Goal: Information Seeking & Learning: Learn about a topic

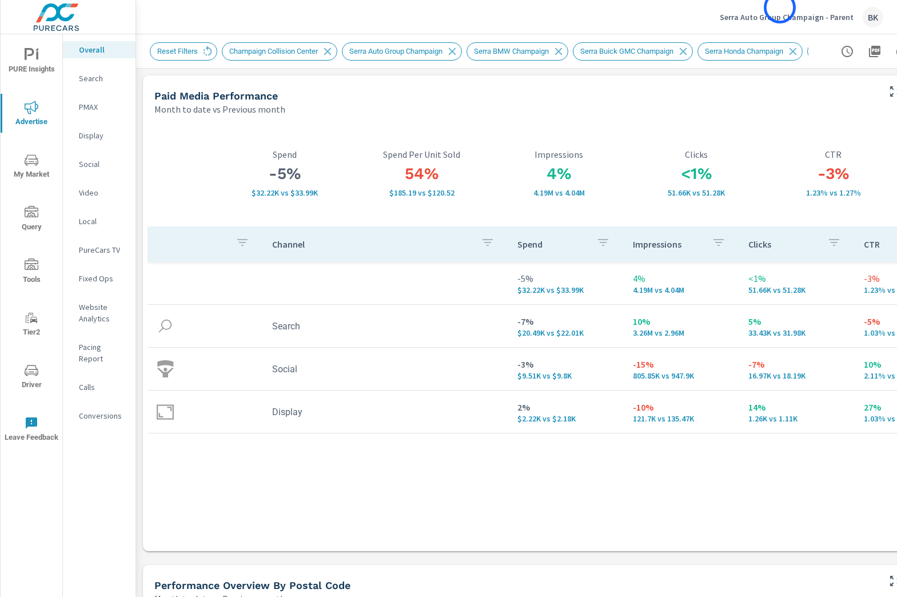
scroll to position [2286, 0]
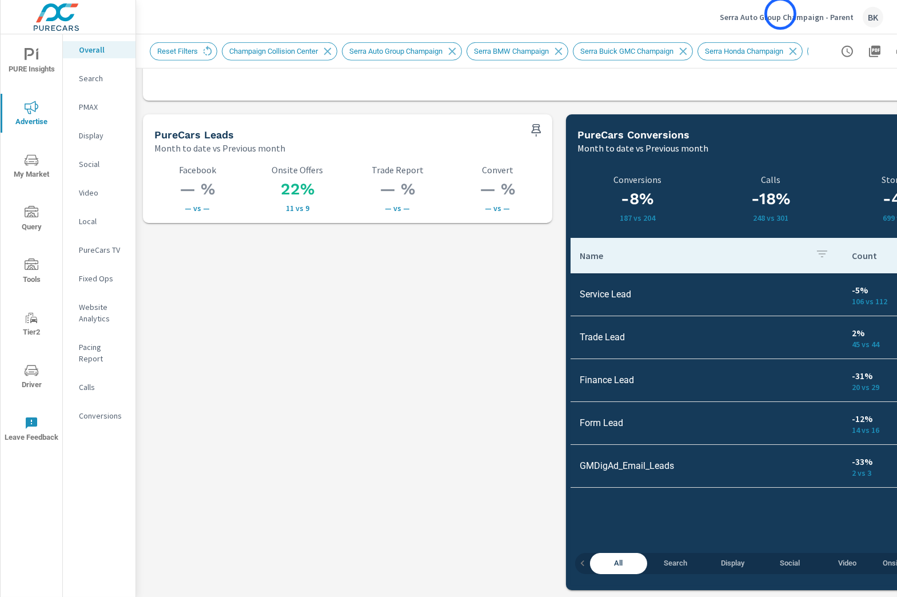
click at [781, 14] on p "Serra Auto Group Champaign - Parent" at bounding box center [787, 17] width 134 height 10
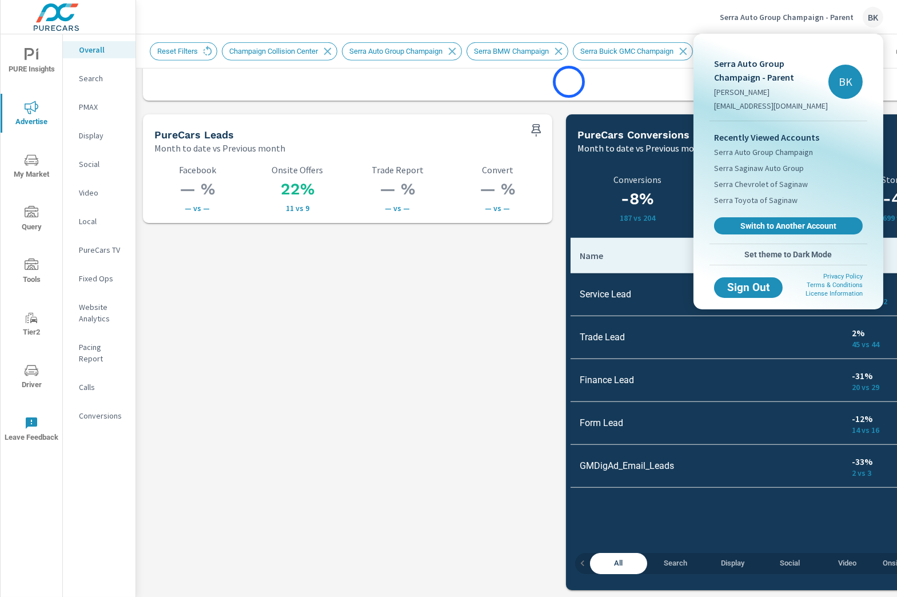
click at [569, 82] on div at bounding box center [448, 298] width 897 height 597
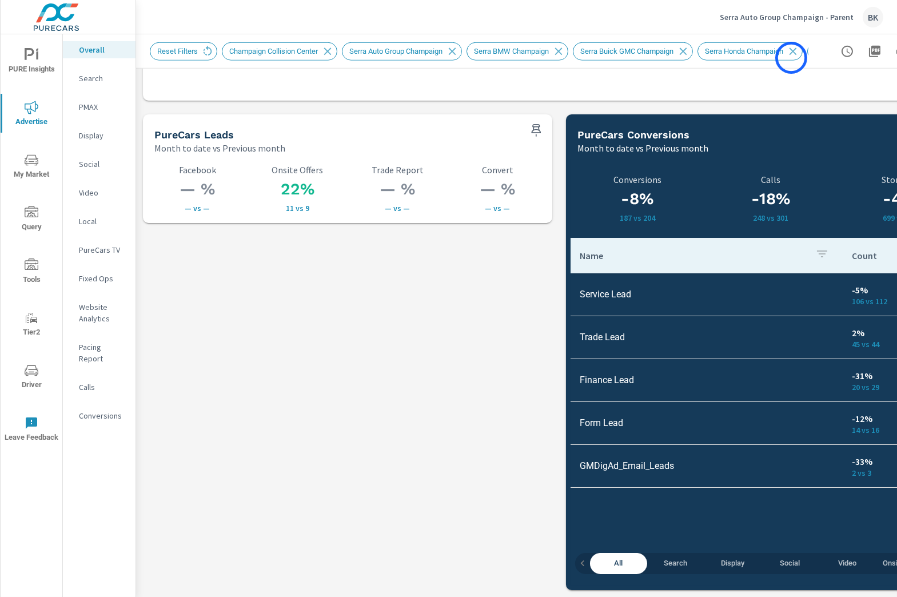
scroll to position [0, 148]
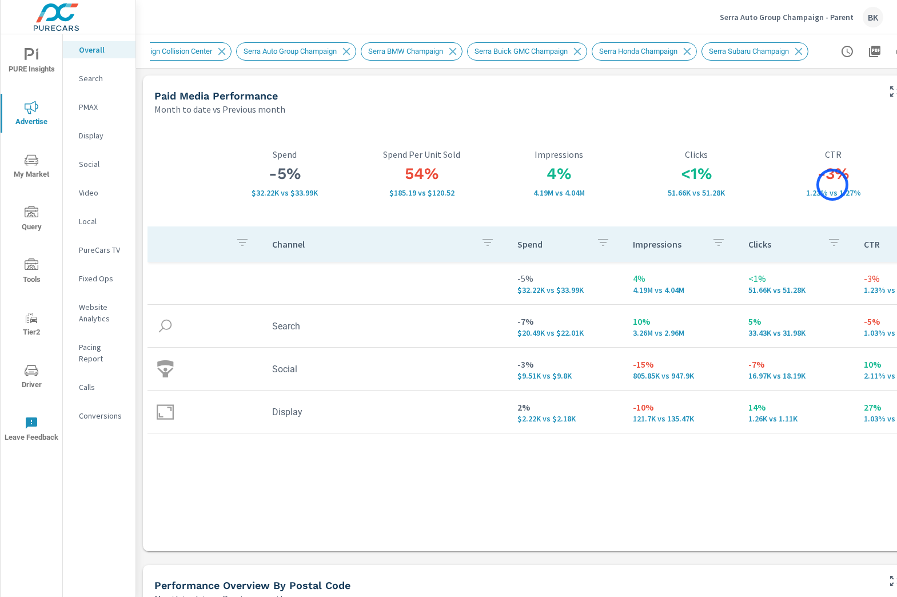
scroll to position [0, 85]
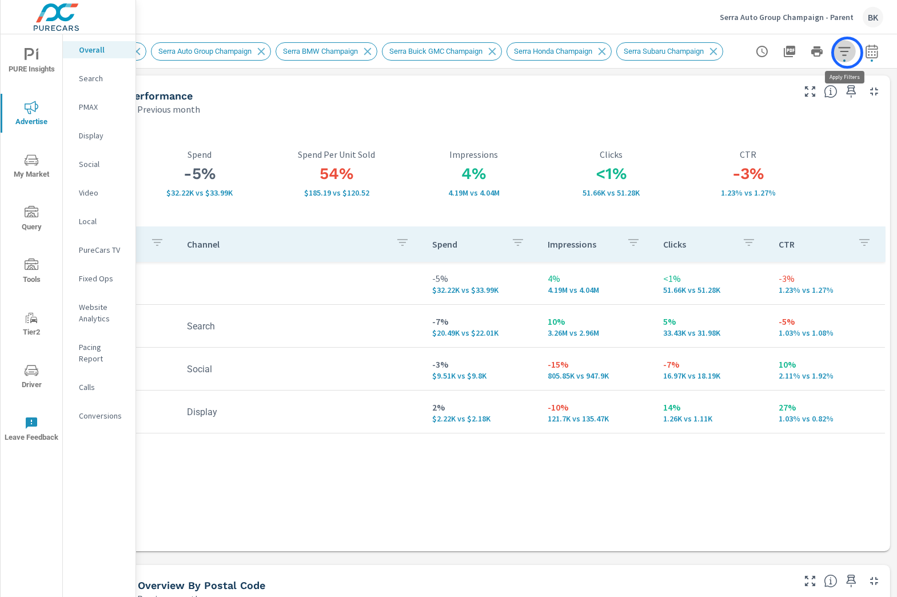
click at [847, 53] on icon "button" at bounding box center [845, 52] width 14 height 14
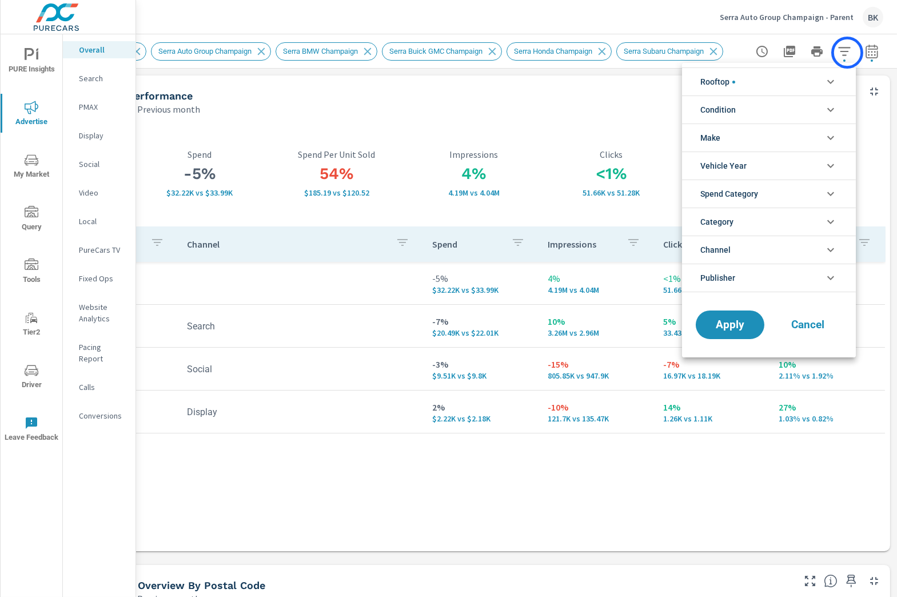
scroll to position [115, 0]
click at [826, 82] on icon "filter options" at bounding box center [831, 82] width 14 height 14
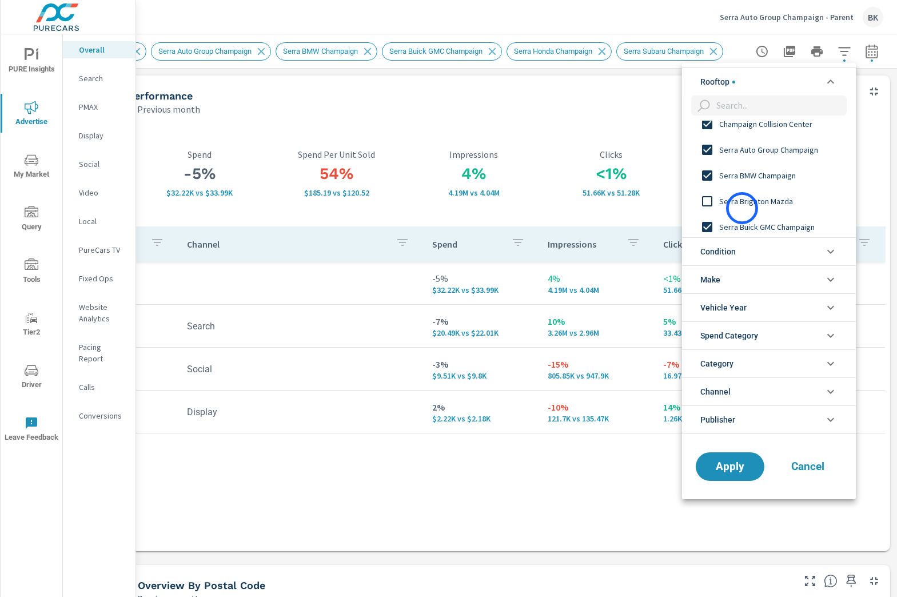
scroll to position [0, 0]
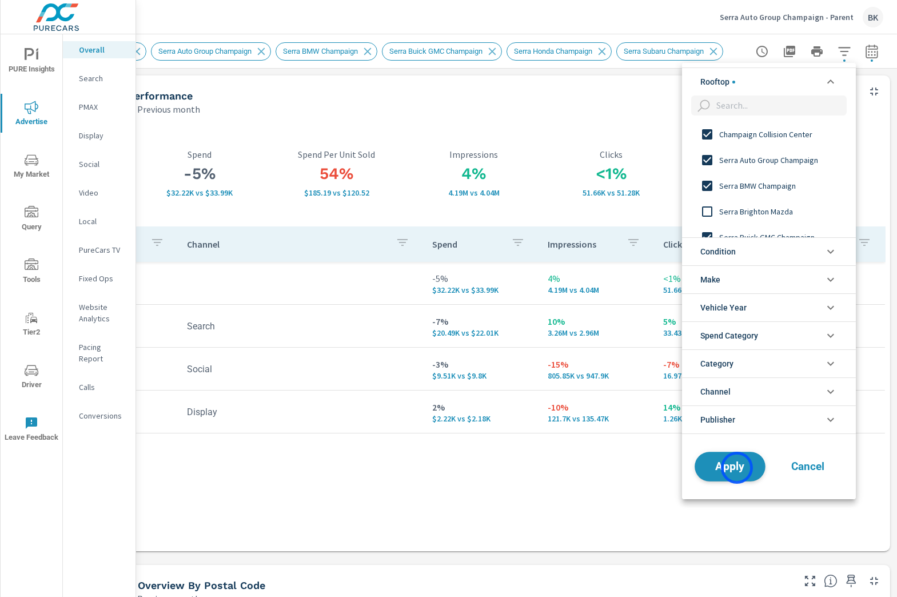
click at [737, 468] on span "Apply" at bounding box center [730, 466] width 47 height 11
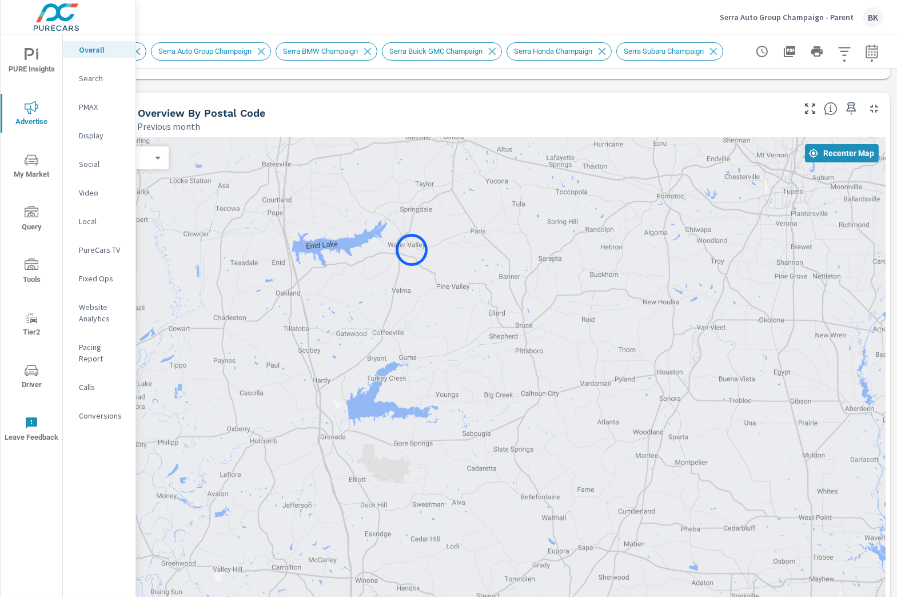
scroll to position [484, 85]
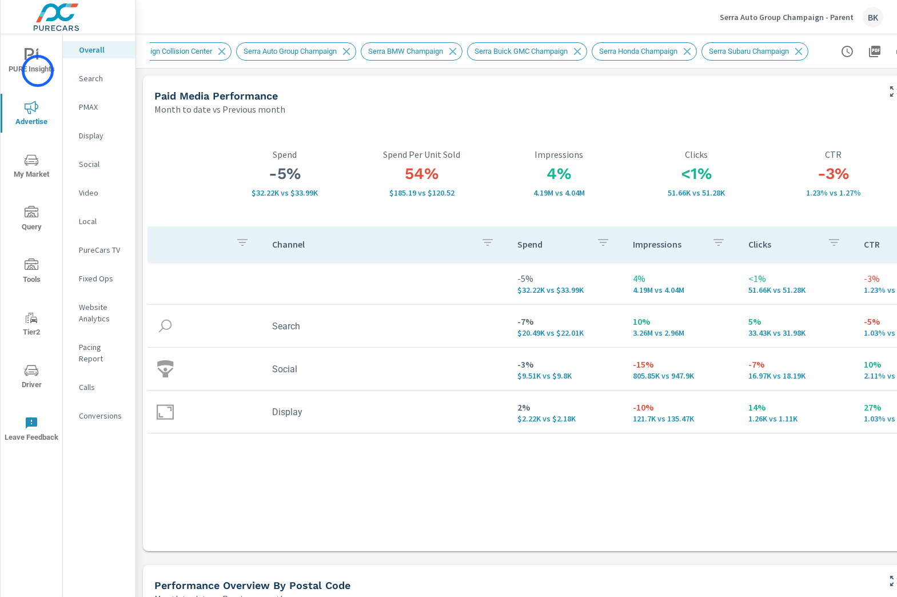
click at [38, 71] on span "PURE Insights" at bounding box center [31, 62] width 55 height 28
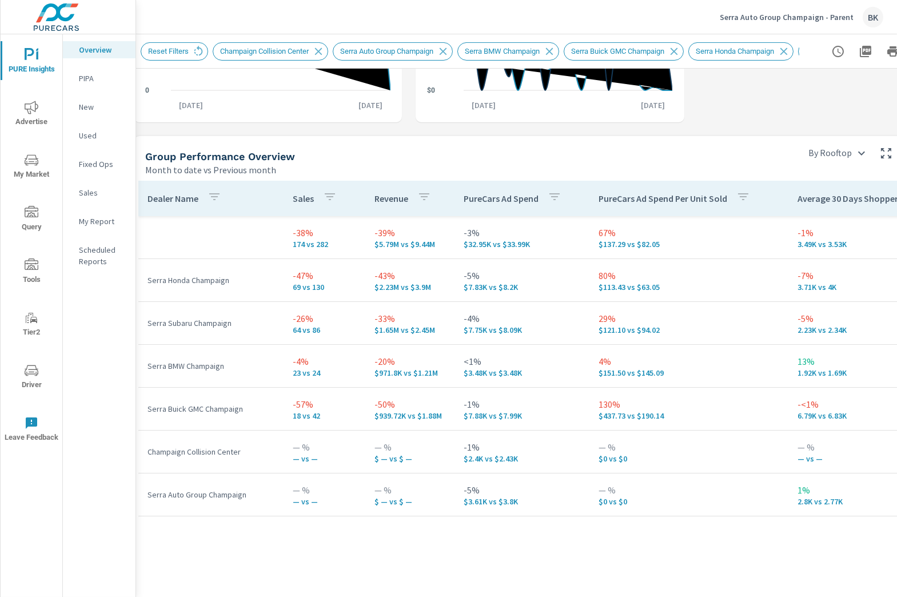
scroll to position [674, 0]
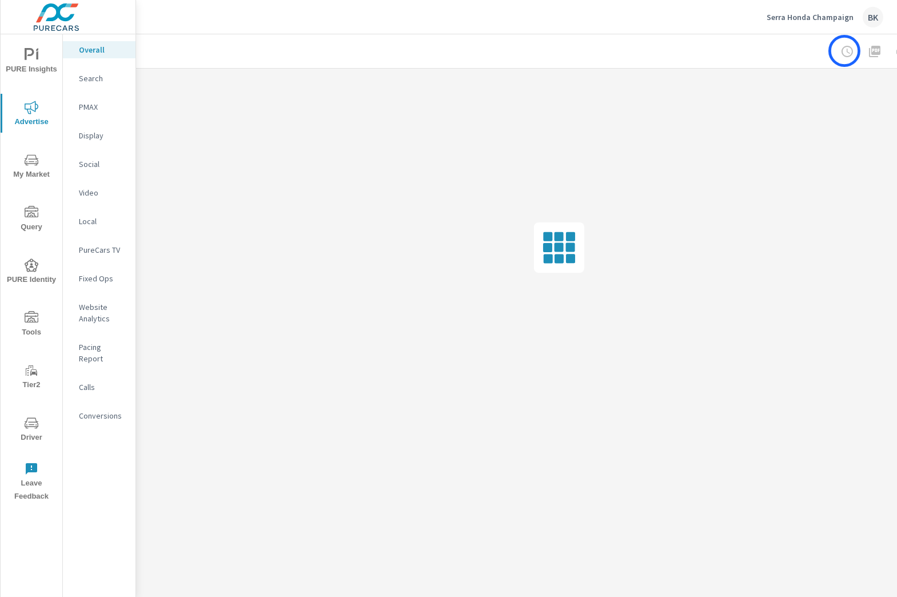
scroll to position [0, 85]
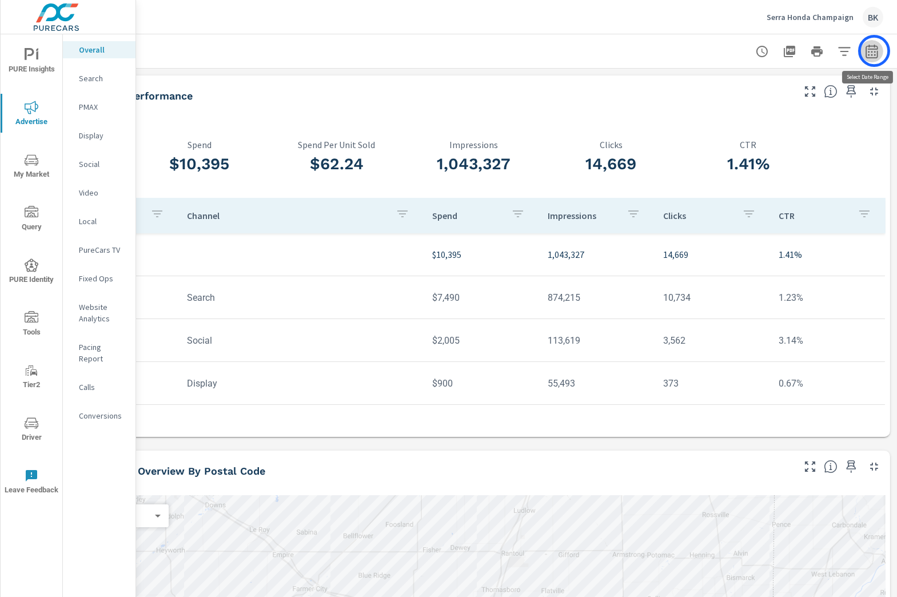
click at [874, 51] on icon "button" at bounding box center [871, 53] width 7 height 5
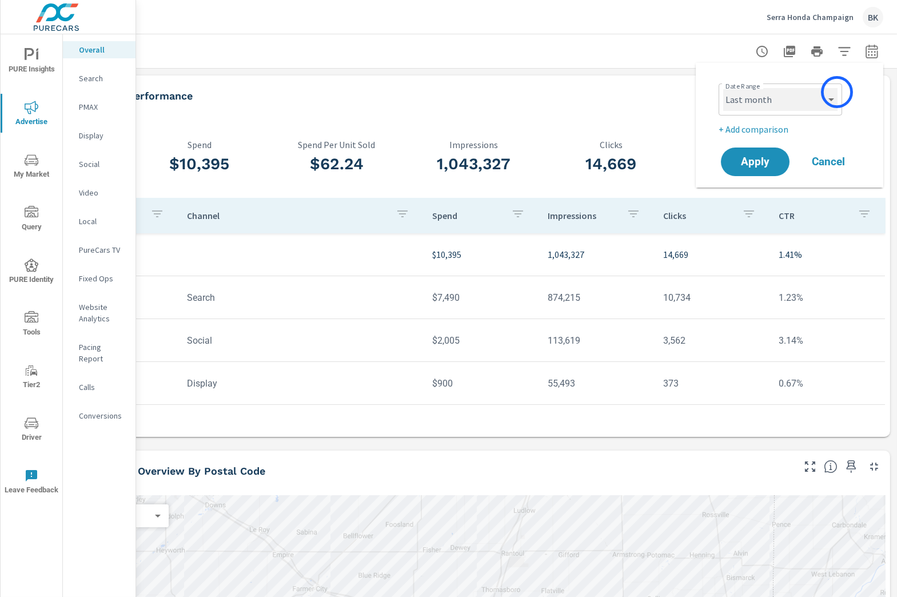
click at [825, 94] on select "Custom Yesterday Last week Last 7 days Last 14 days Last 30 days Last 45 days L…" at bounding box center [780, 99] width 114 height 23
click at [723, 88] on select "Custom Yesterday Last week Last 7 days Last 14 days Last 30 days Last 45 days L…" at bounding box center [780, 99] width 114 height 23
select select "Month to date"
click at [756, 128] on p "+ Add comparison" at bounding box center [792, 129] width 146 height 14
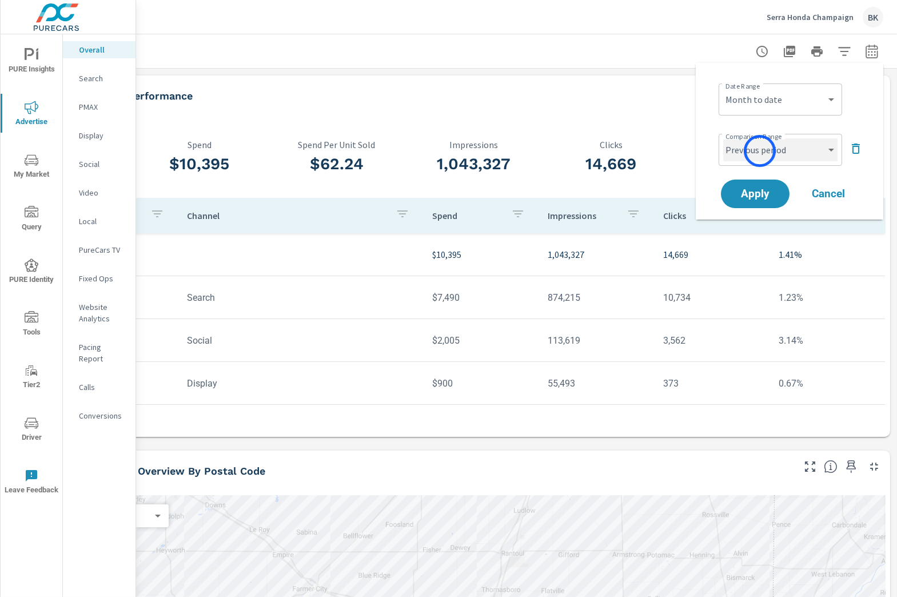
click at [760, 152] on select "Custom Previous period Previous month Previous year" at bounding box center [780, 149] width 114 height 23
click at [723, 138] on select "Custom Previous period Previous month Previous year" at bounding box center [780, 149] width 114 height 23
select select "Previous month"
click at [753, 194] on span "Apply" at bounding box center [755, 194] width 47 height 11
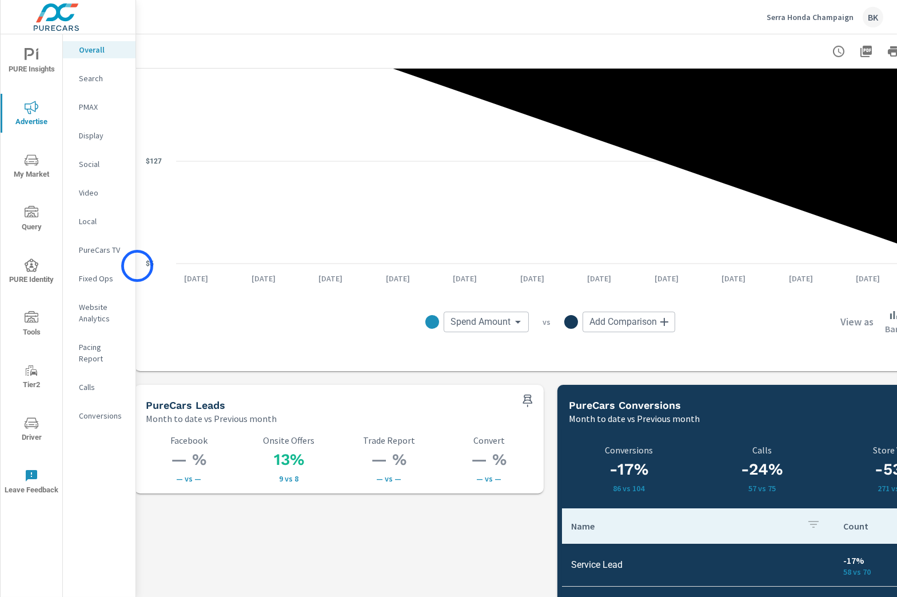
scroll to position [1328, 9]
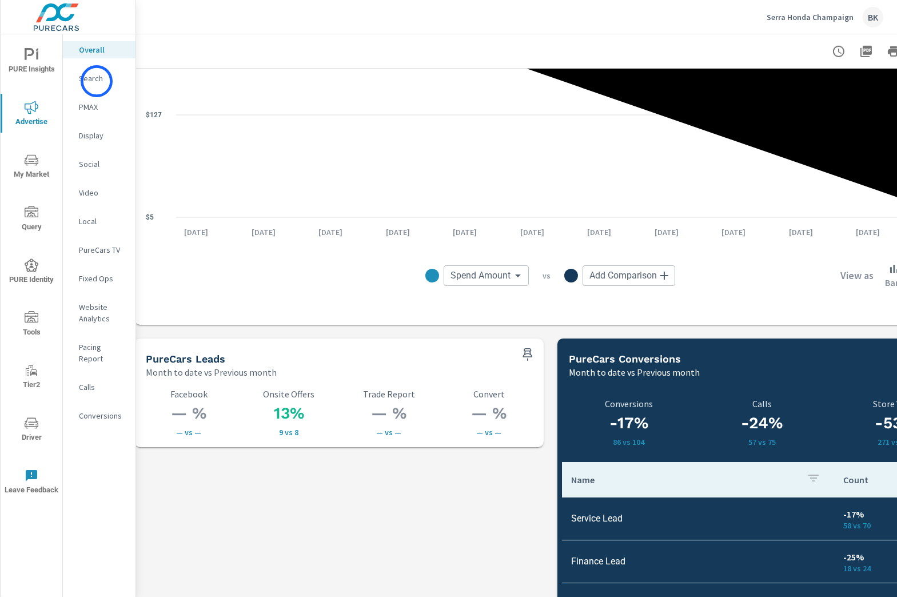
click at [97, 81] on p "Search" at bounding box center [102, 78] width 47 height 11
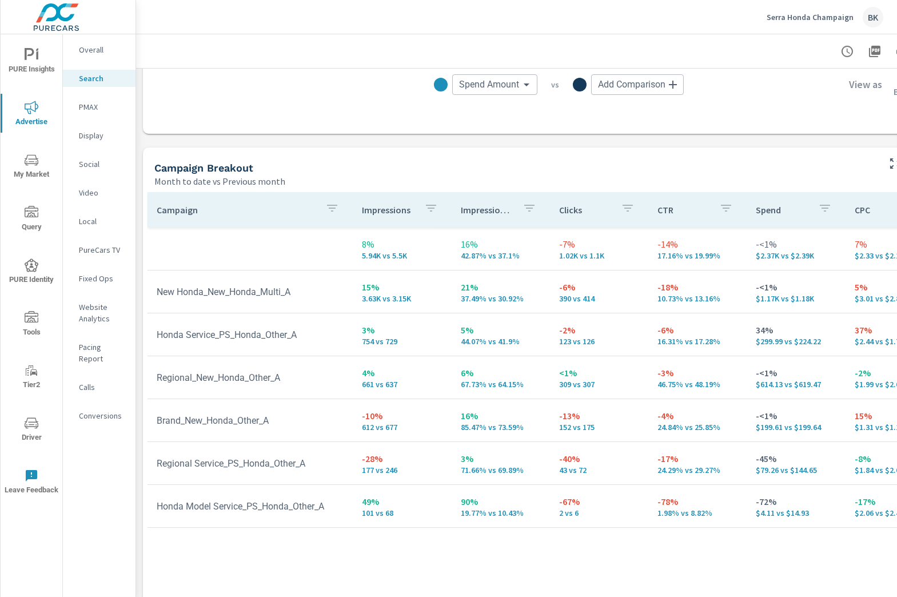
scroll to position [1028, 0]
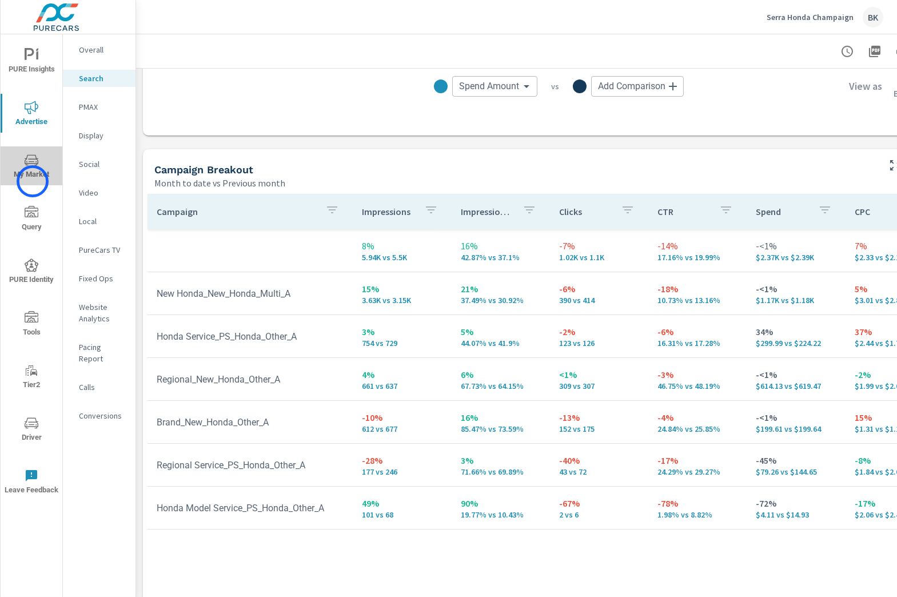
click at [33, 181] on button "My Market" at bounding box center [32, 165] width 62 height 39
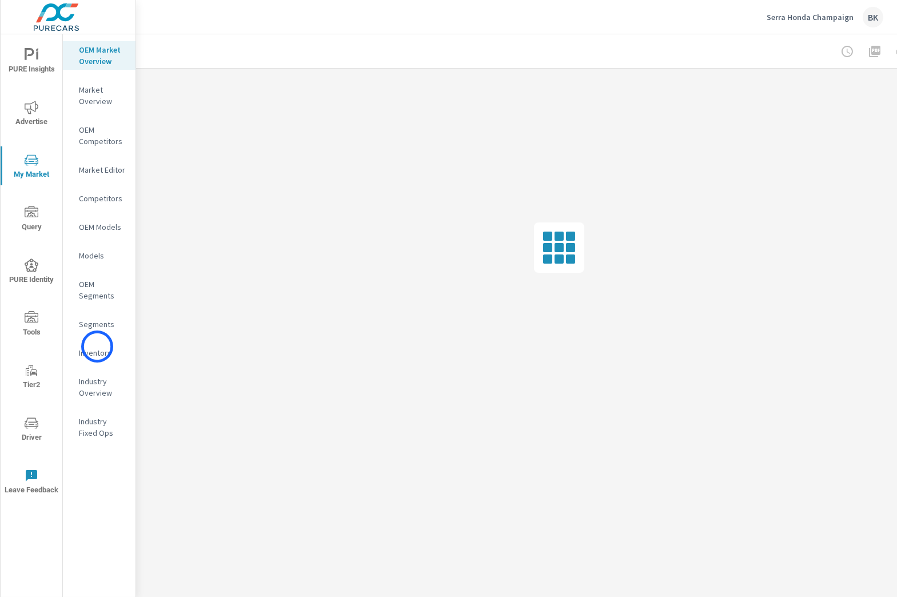
click at [97, 347] on p "Inventory" at bounding box center [102, 352] width 47 height 11
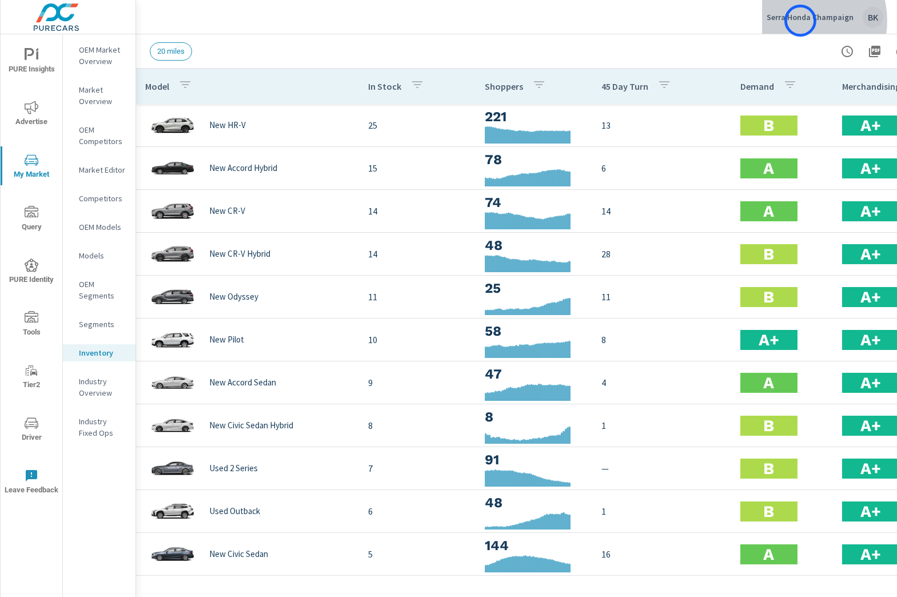
click at [801, 21] on p "Serra Honda Champaign" at bounding box center [810, 17] width 87 height 10
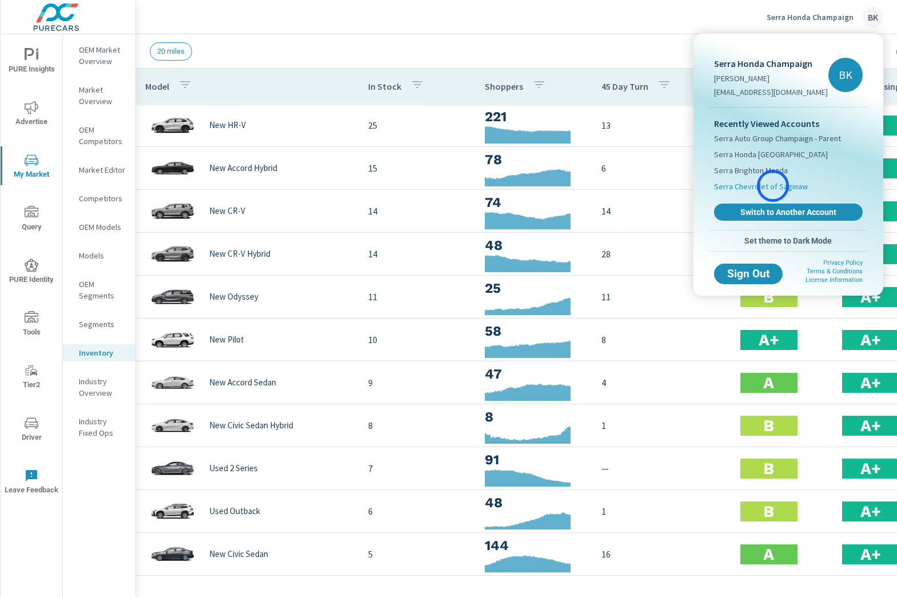
click at [773, 186] on span "Serra Chevrolet of Saginaw" at bounding box center [761, 186] width 94 height 11
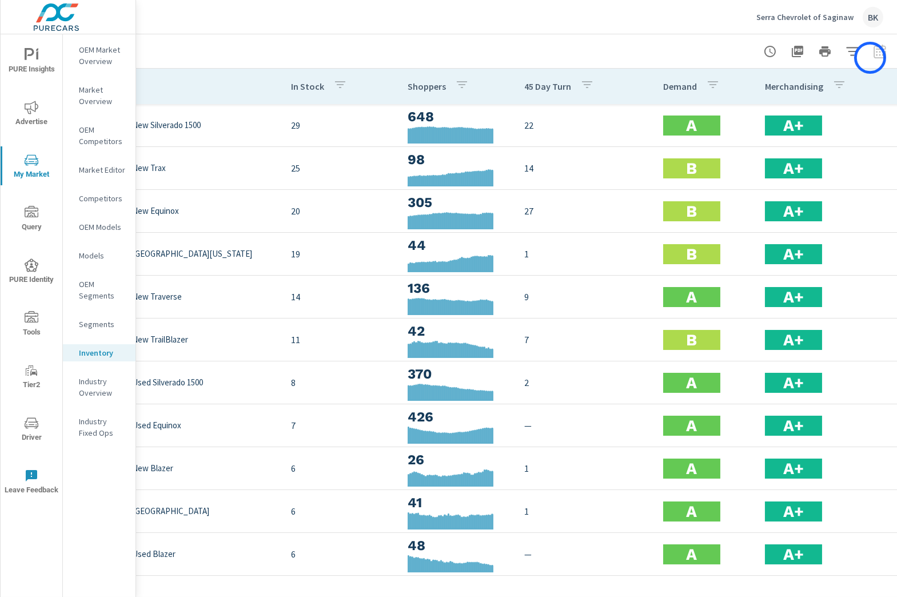
scroll to position [0, 78]
click at [828, 18] on p "Serra Chevrolet of Saginaw" at bounding box center [805, 17] width 97 height 10
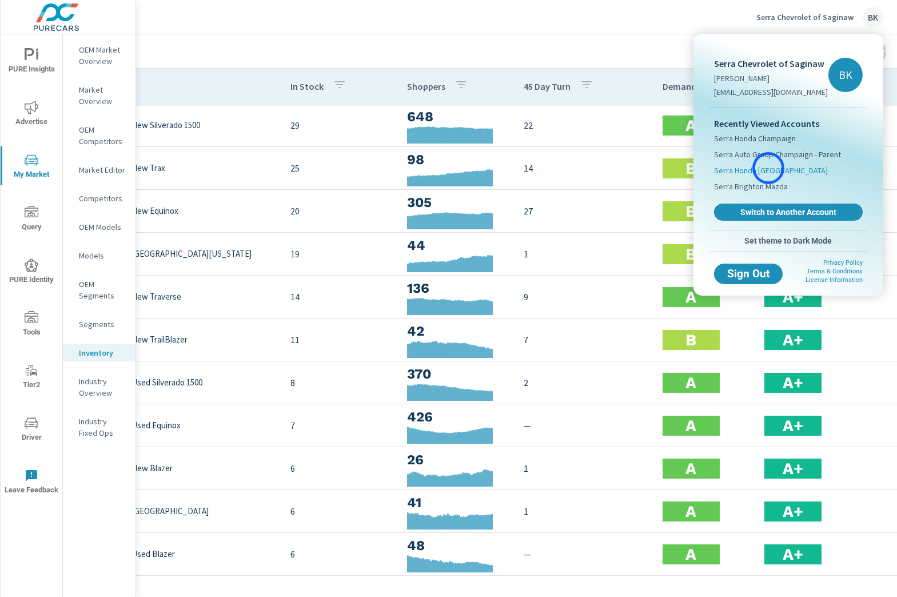
click at [769, 168] on span "Serra Honda Brighton" at bounding box center [771, 170] width 114 height 11
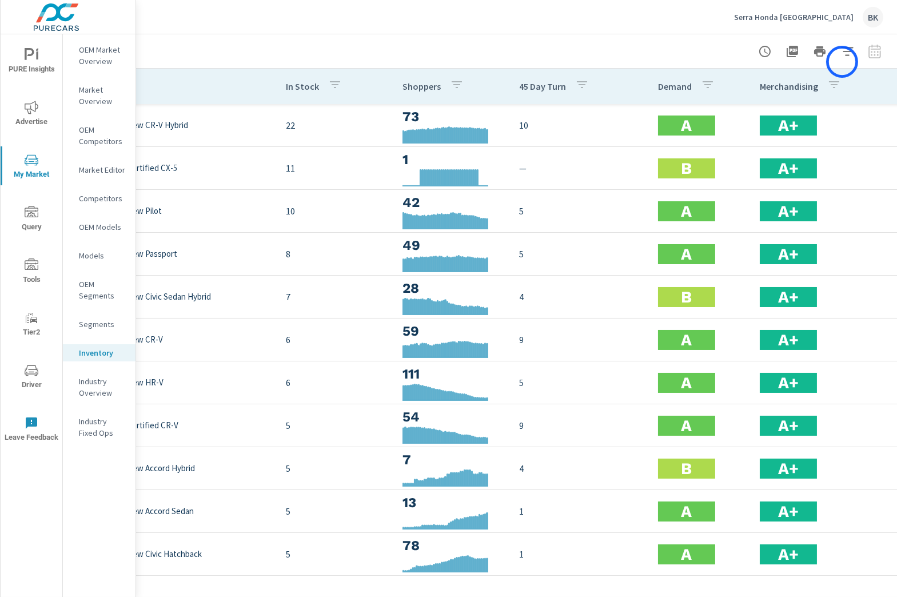
scroll to position [0, 85]
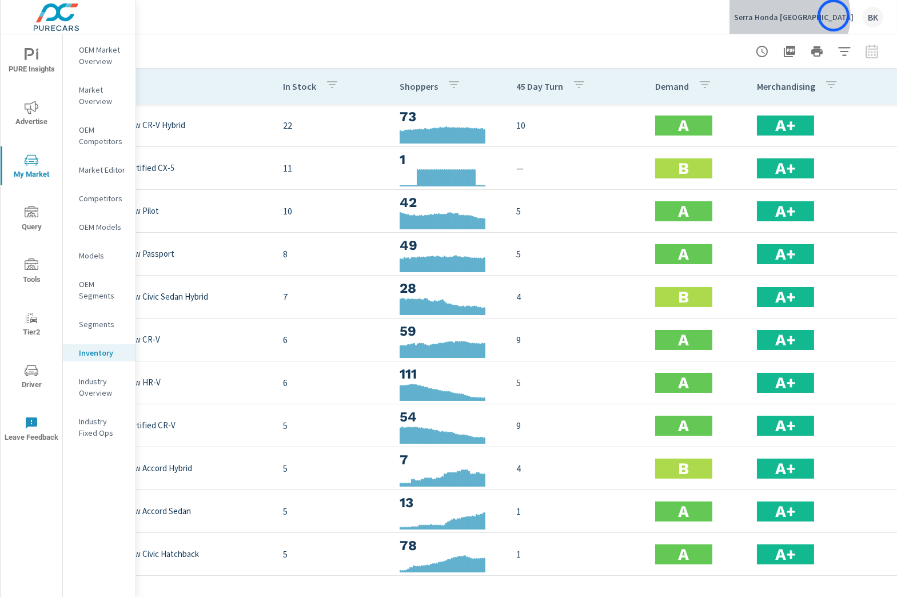
click at [834, 15] on p "Serra Honda Brighton" at bounding box center [794, 17] width 120 height 10
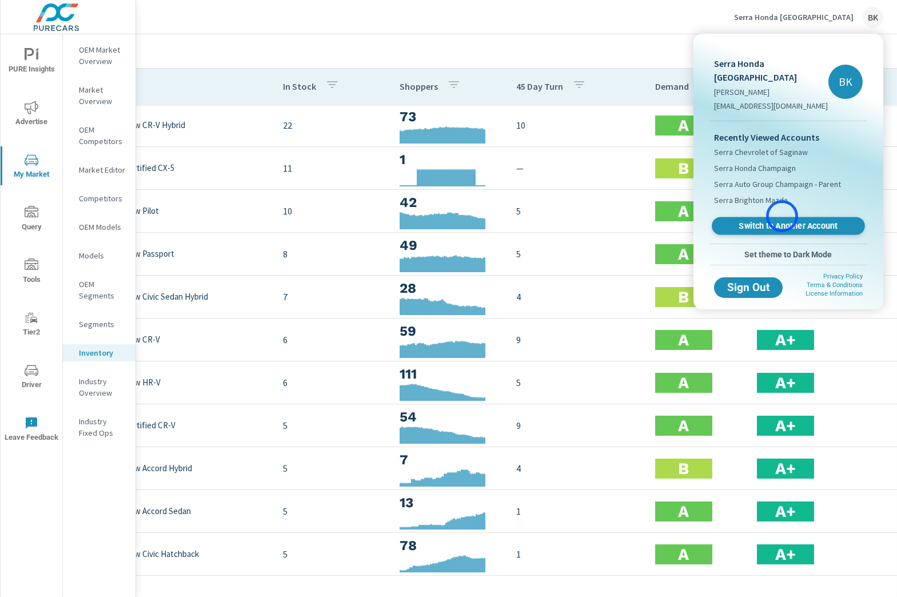
click at [782, 221] on span "Switch to Another Account" at bounding box center [788, 226] width 140 height 11
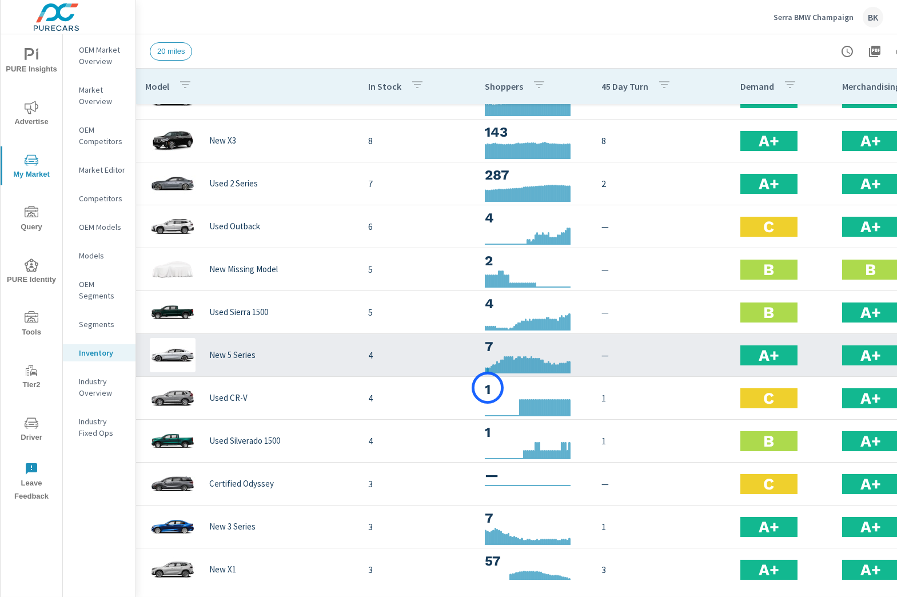
scroll to position [54, 0]
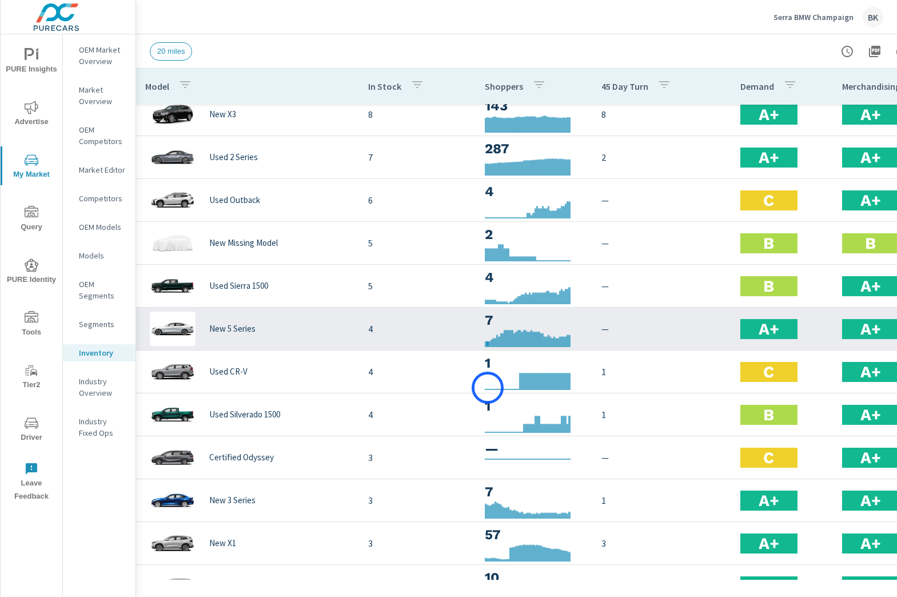
scroll to position [101, 0]
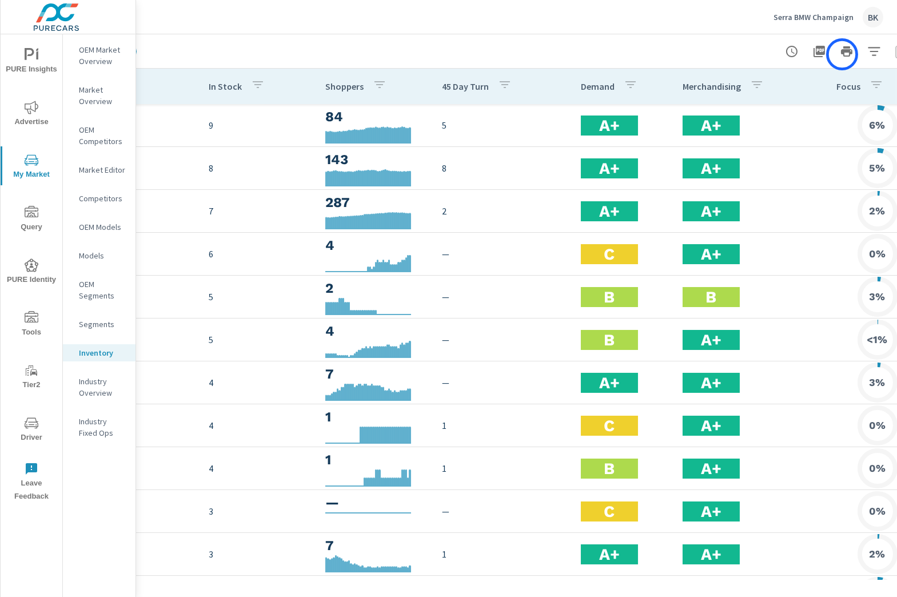
scroll to position [0, 85]
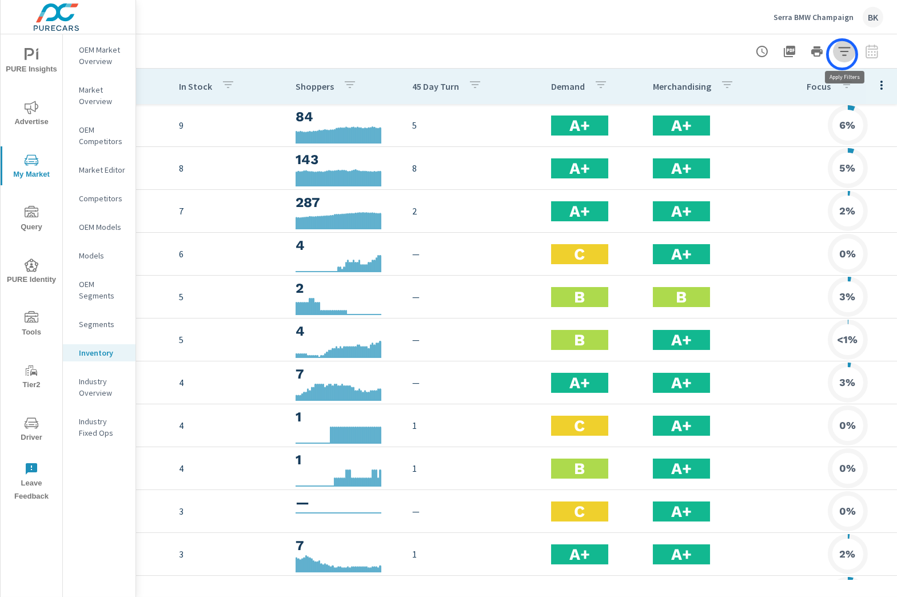
click at [842, 54] on icon "button" at bounding box center [844, 51] width 12 height 9
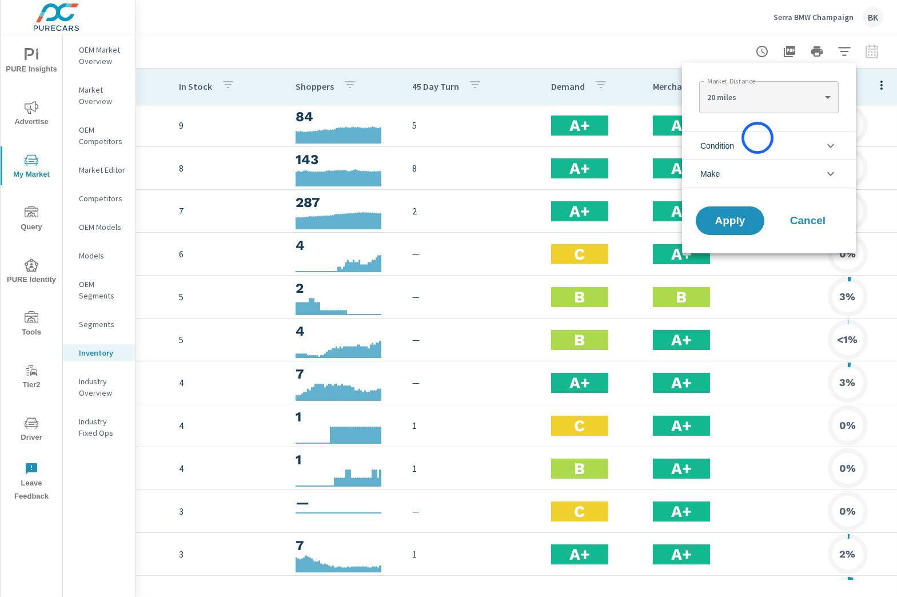
click at [758, 138] on li "Condition" at bounding box center [769, 146] width 174 height 28
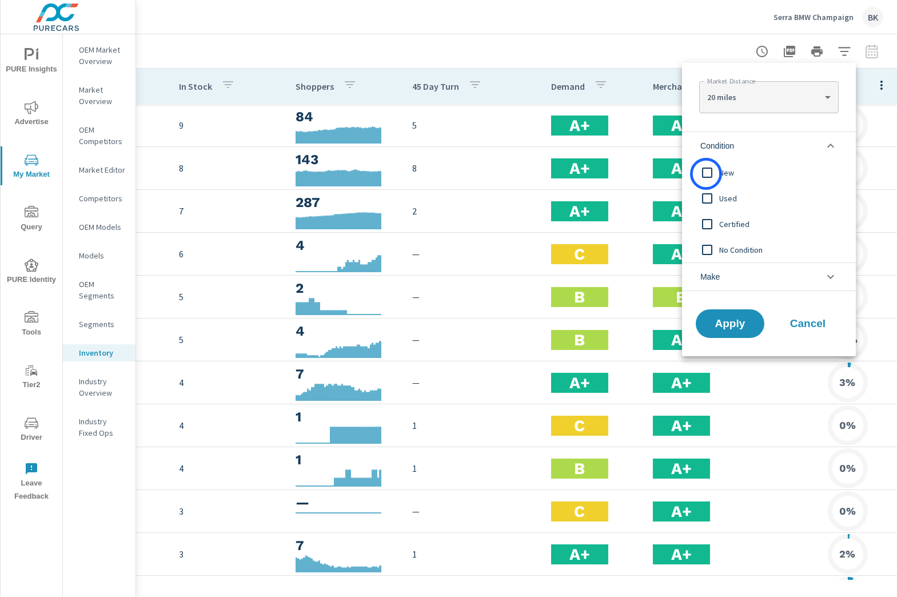
click at [706, 174] on input "filter options" at bounding box center [707, 173] width 24 height 24
click at [722, 331] on button "Apply" at bounding box center [730, 324] width 71 height 30
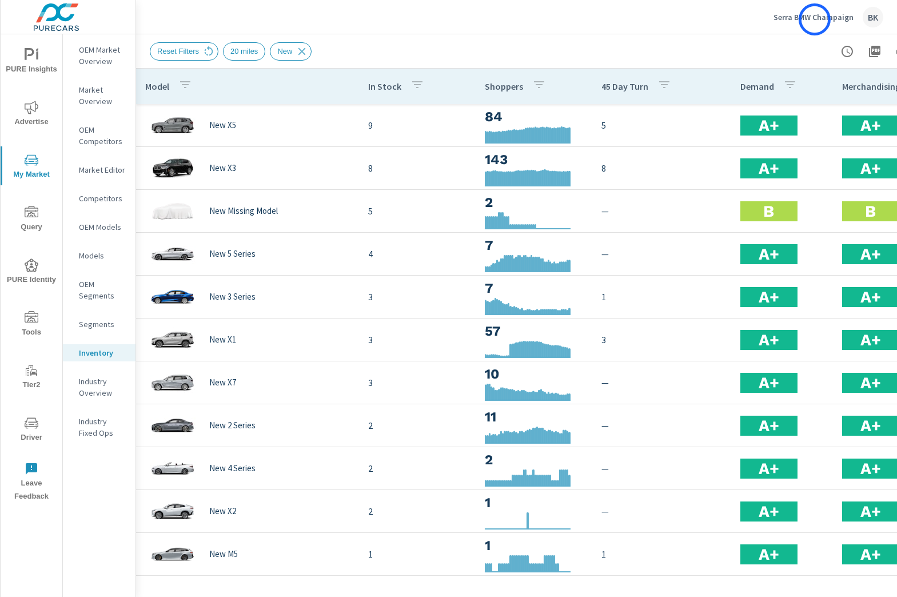
click at [815, 19] on p "Serra BMW Champaign" at bounding box center [814, 17] width 80 height 10
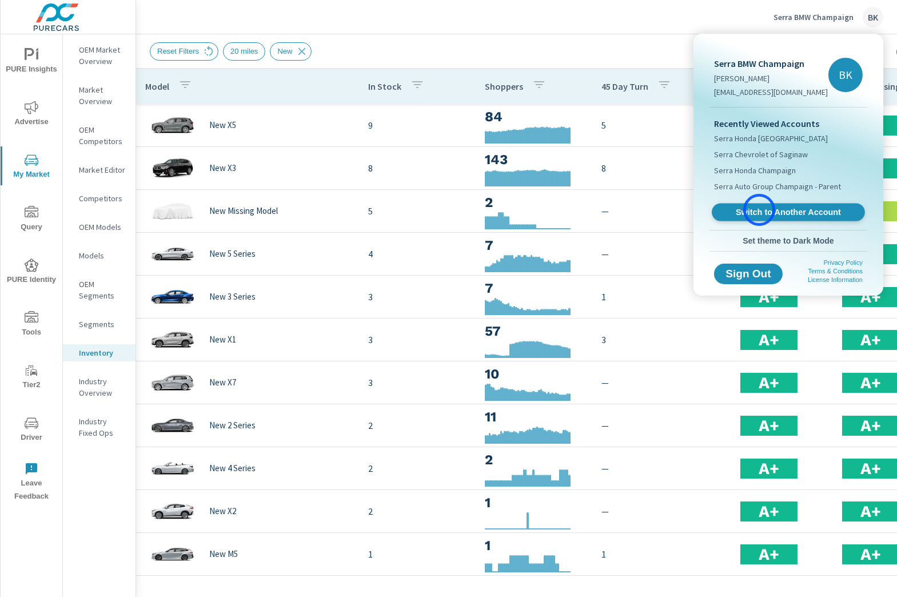
click at [759, 210] on span "Switch to Another Account" at bounding box center [788, 212] width 140 height 11
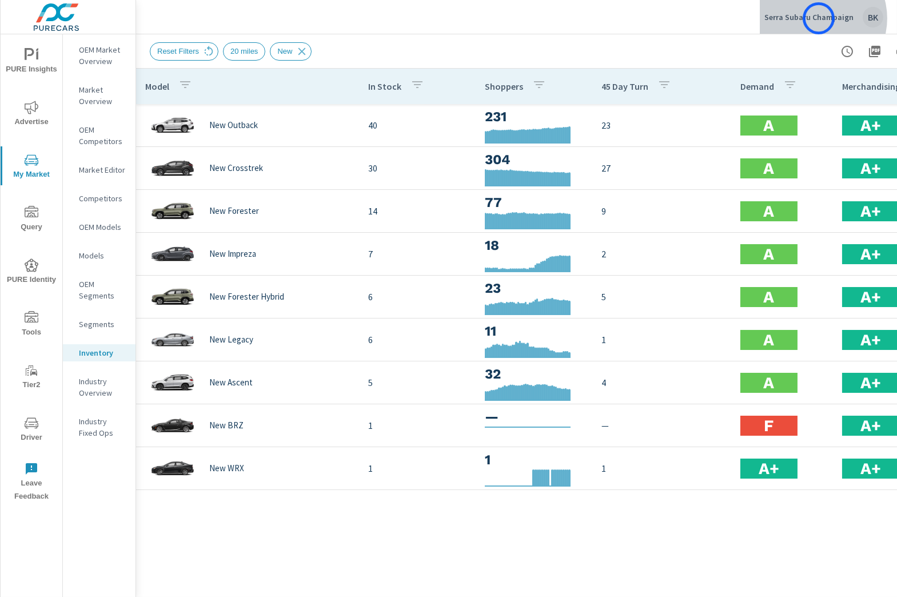
click at [819, 18] on p "Serra Subaru Champaign" at bounding box center [809, 17] width 89 height 10
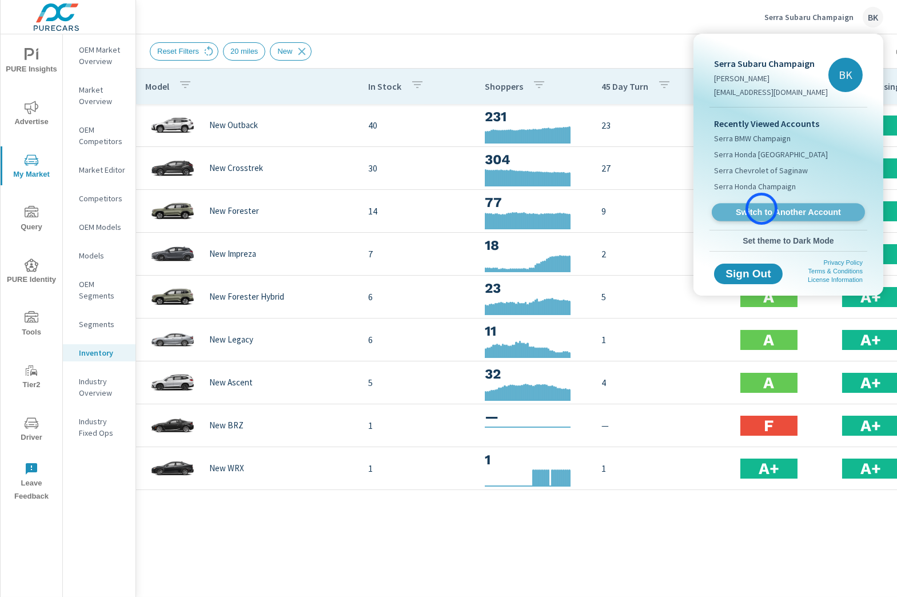
click at [762, 209] on span "Switch to Another Account" at bounding box center [788, 212] width 140 height 11
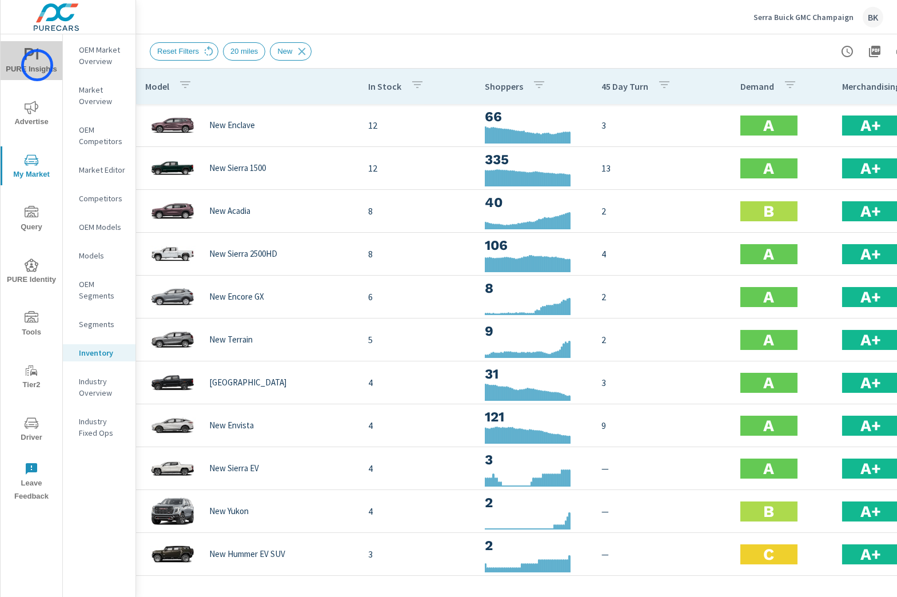
click at [37, 65] on span "PURE Insights" at bounding box center [31, 62] width 55 height 28
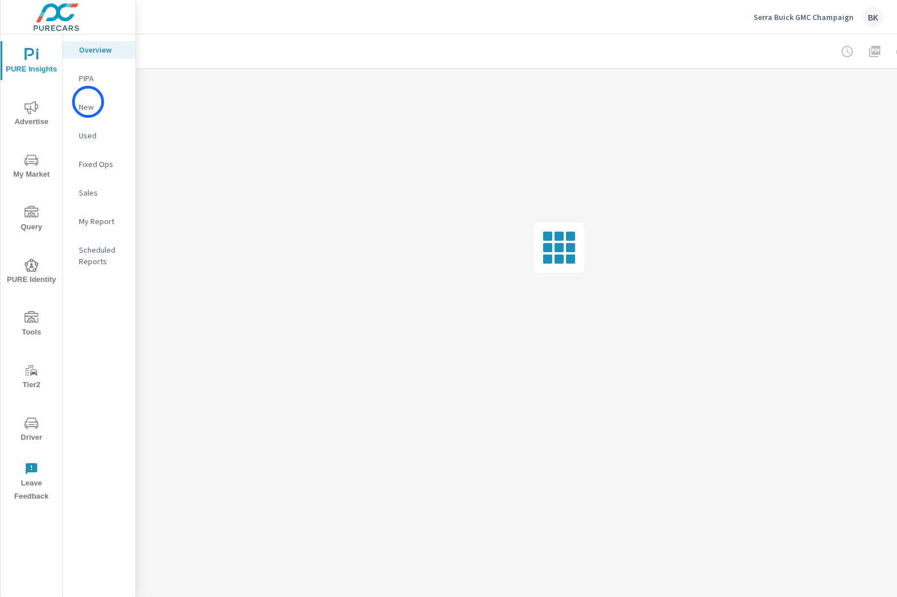
click at [88, 102] on p "New" at bounding box center [102, 106] width 47 height 11
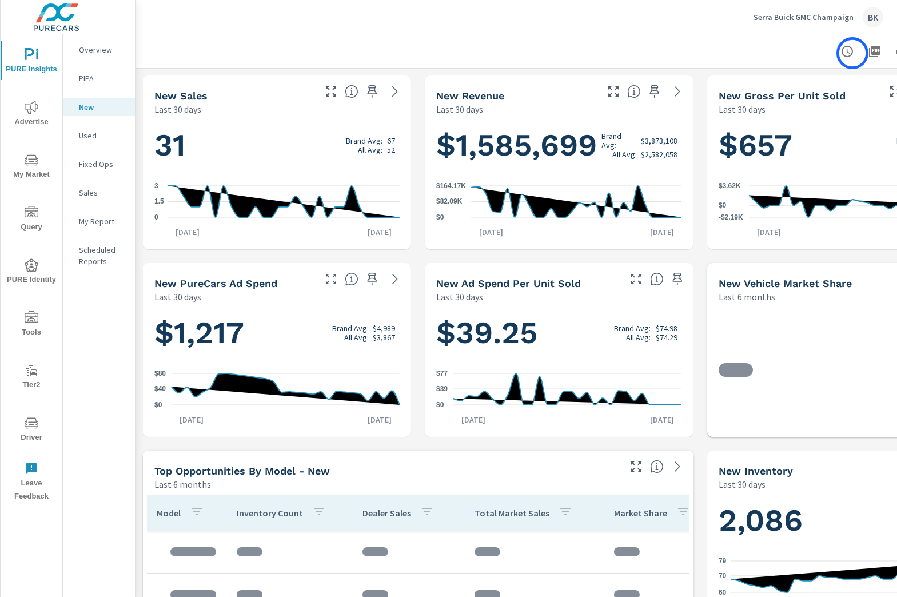
scroll to position [0, 85]
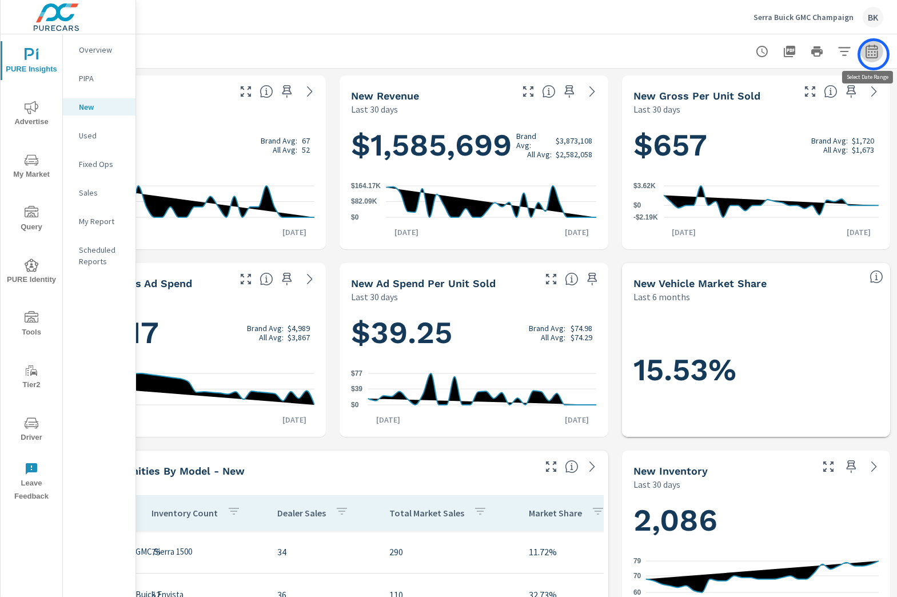
click at [874, 54] on icon "button" at bounding box center [872, 52] width 14 height 14
select select "Last 30 days"
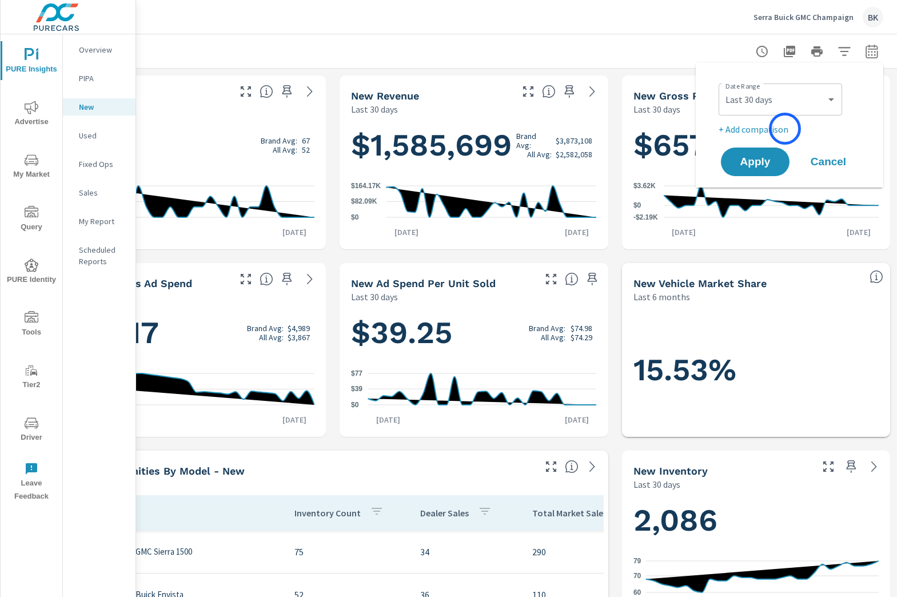
click at [785, 129] on p "+ Add comparison" at bounding box center [792, 129] width 146 height 14
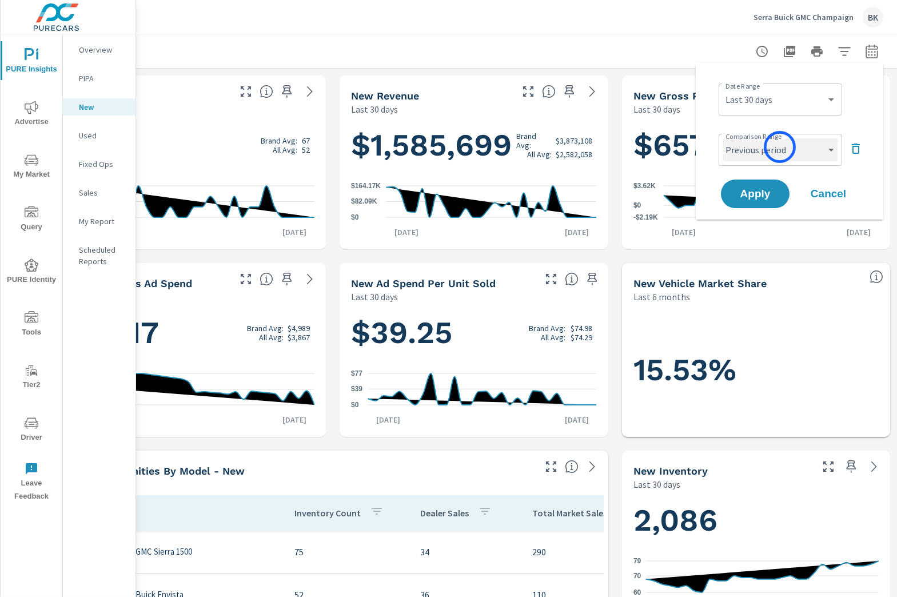
click at [780, 147] on select "Custom Previous period Previous month Previous year" at bounding box center [780, 149] width 114 height 23
click at [723, 138] on select "Custom Previous period Previous month Previous year" at bounding box center [780, 149] width 114 height 23
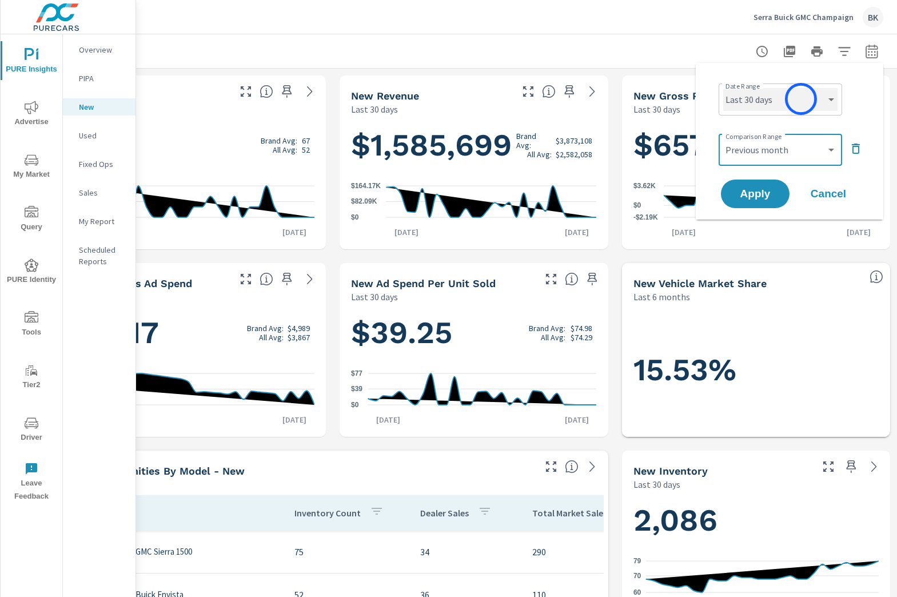
click at [801, 99] on select "Custom [DATE] Last week Last 7 days Last 14 days Last 30 days Last 45 days Last…" at bounding box center [780, 99] width 114 height 23
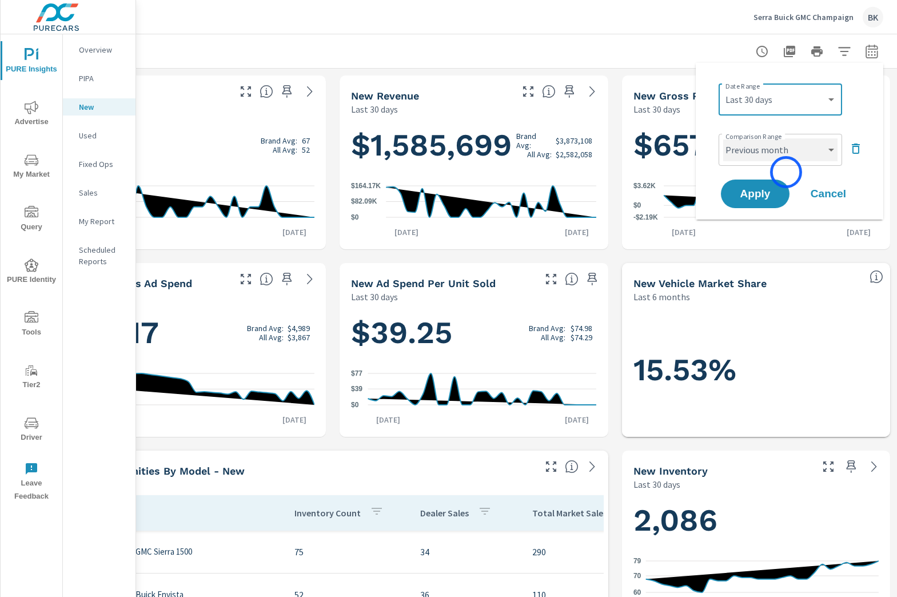
click at [785, 158] on select "Custom Previous period Previous month Previous year" at bounding box center [780, 149] width 114 height 23
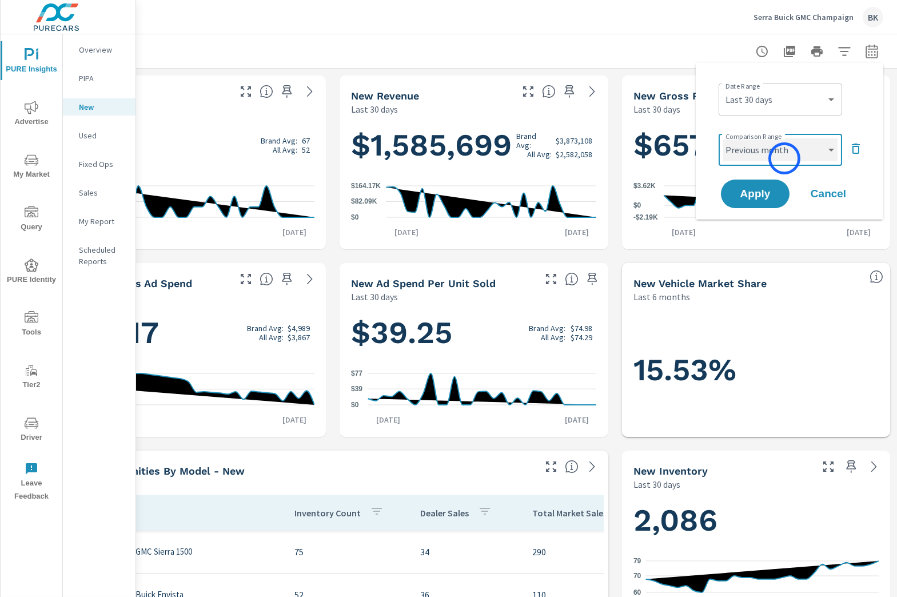
click at [723, 138] on select "Custom Previous period Previous month Previous year" at bounding box center [780, 149] width 114 height 23
select select "Previous period"
click at [755, 198] on span "Apply" at bounding box center [755, 194] width 47 height 11
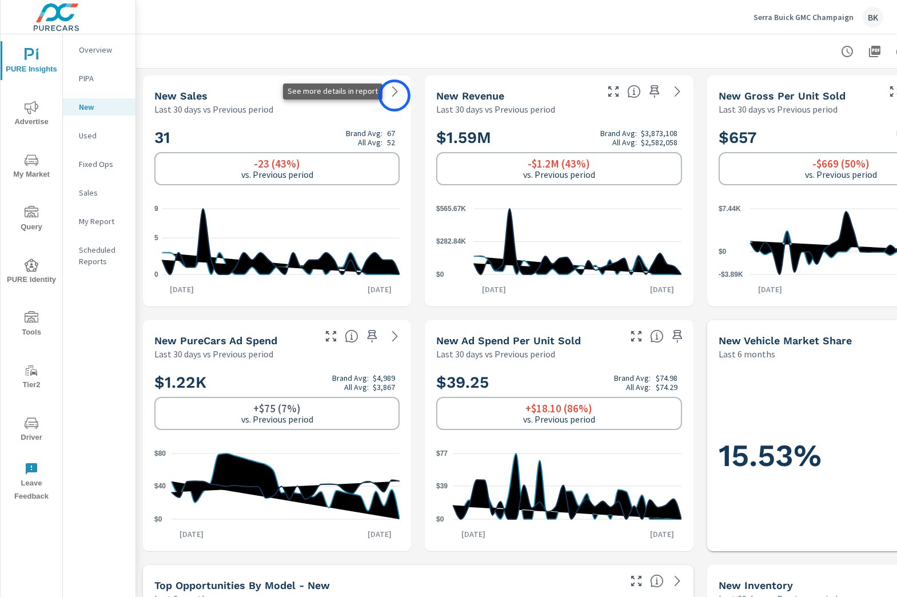
click at [395, 95] on icon at bounding box center [395, 92] width 14 height 14
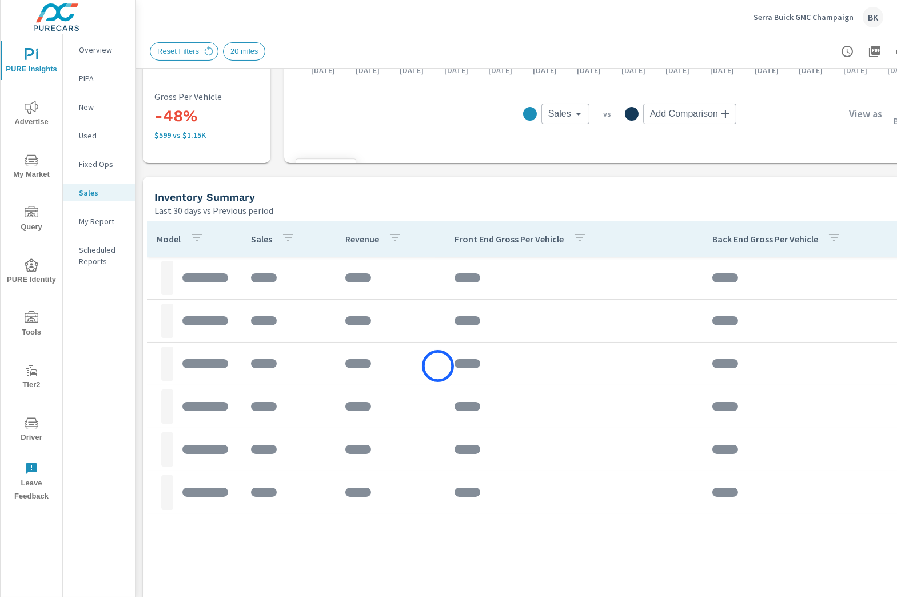
scroll to position [424, 0]
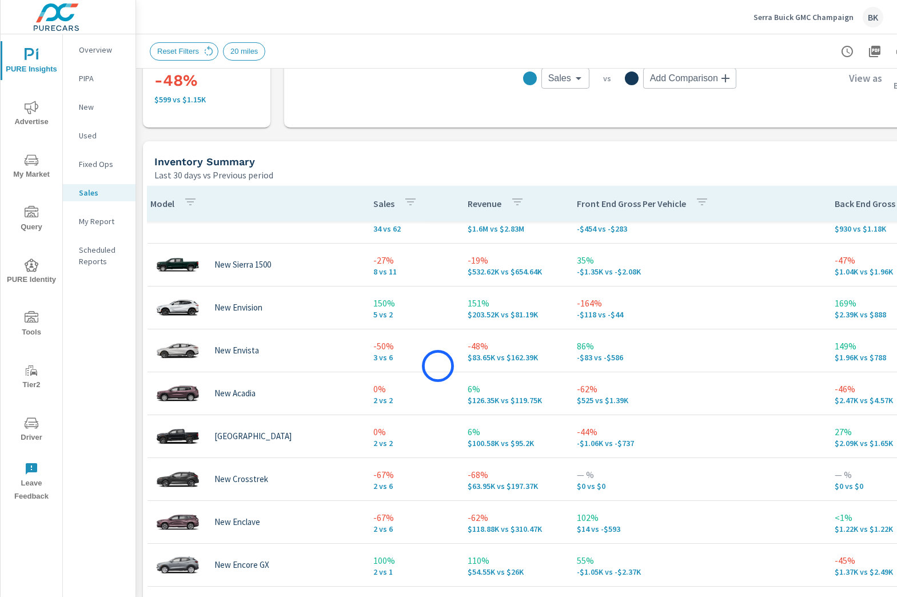
scroll to position [21, 6]
click at [795, 23] on div "Serra Buick GMC Champaign BK" at bounding box center [819, 17] width 130 height 21
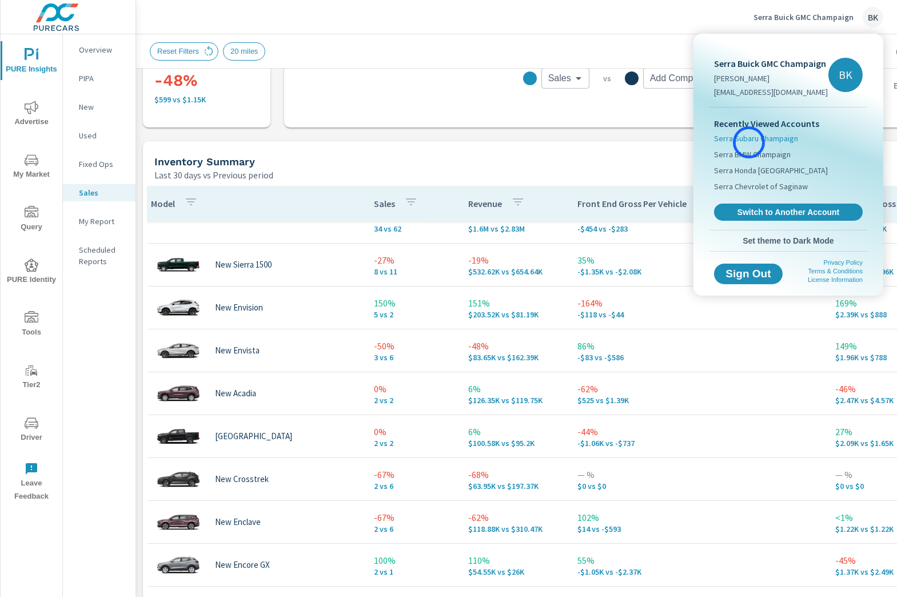
click at [749, 142] on span "Serra Subaru Champaign" at bounding box center [756, 138] width 84 height 11
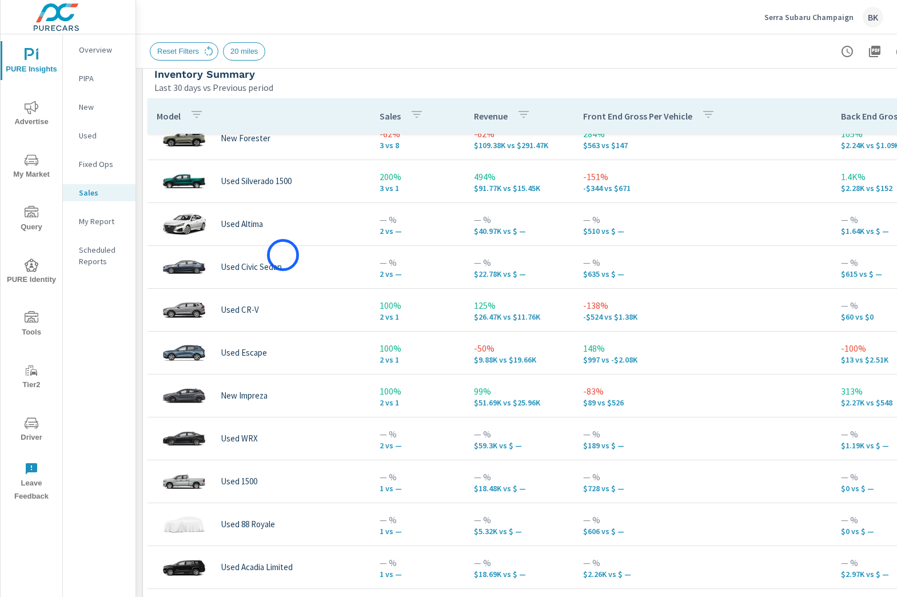
scroll to position [427, 0]
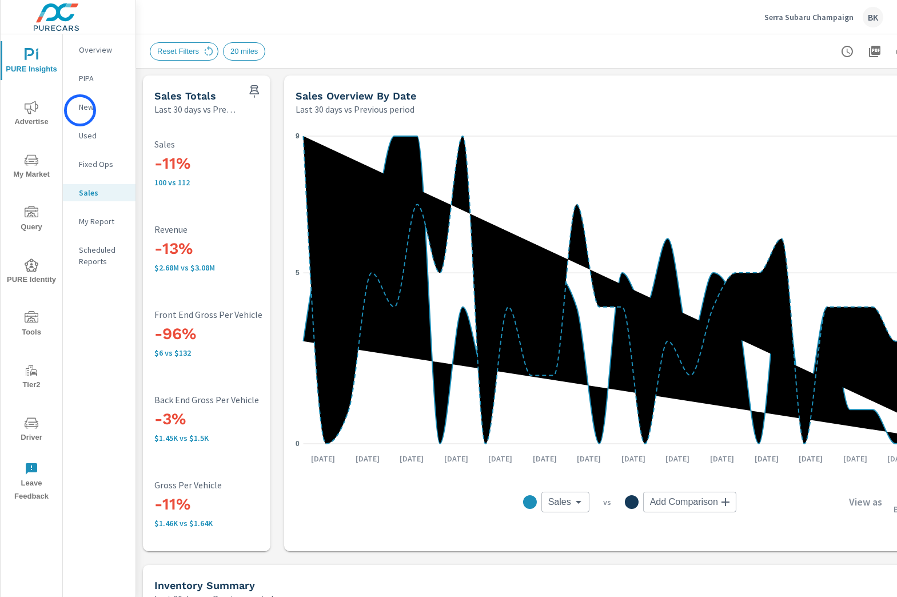
click at [80, 110] on p "New" at bounding box center [102, 106] width 47 height 11
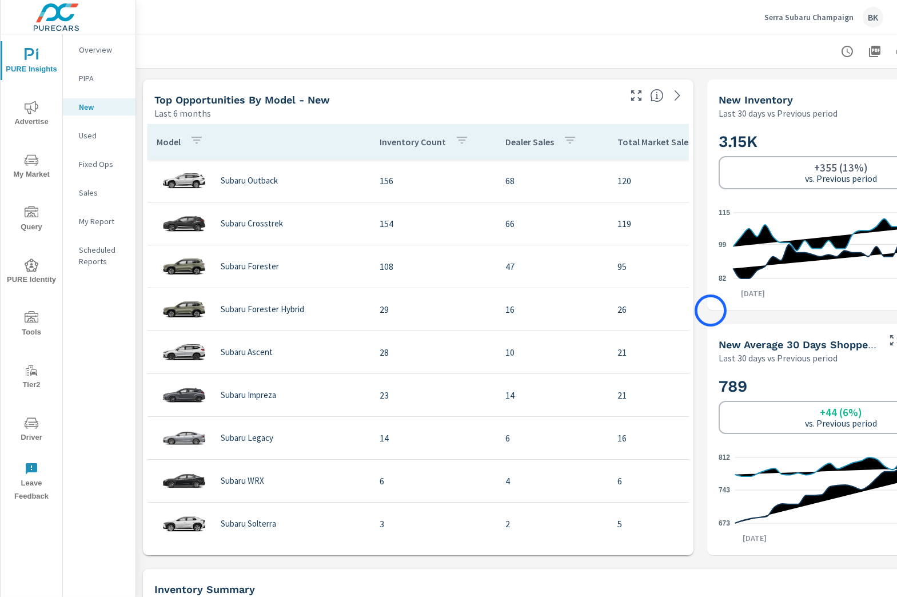
scroll to position [485, 23]
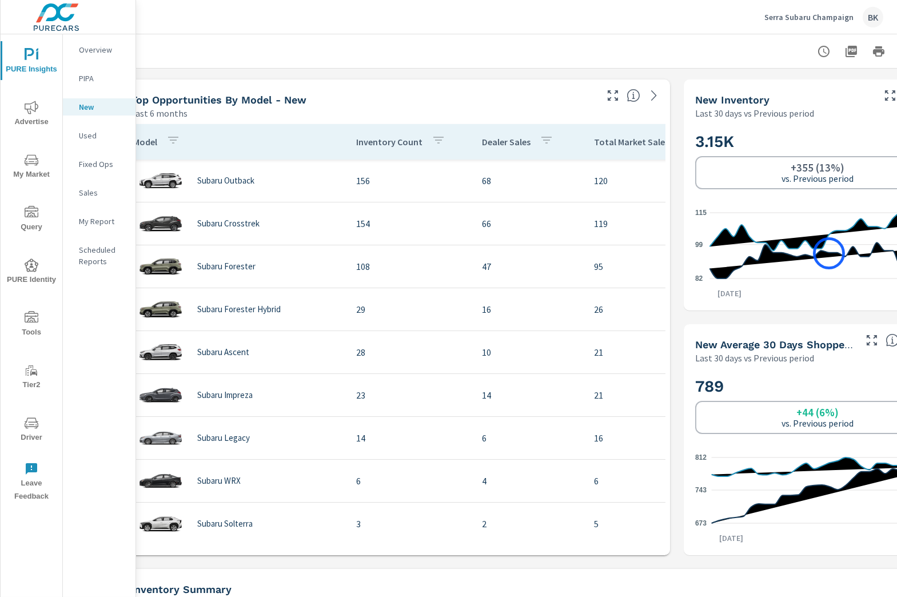
click at [829, 253] on icon at bounding box center [825, 260] width 230 height 36
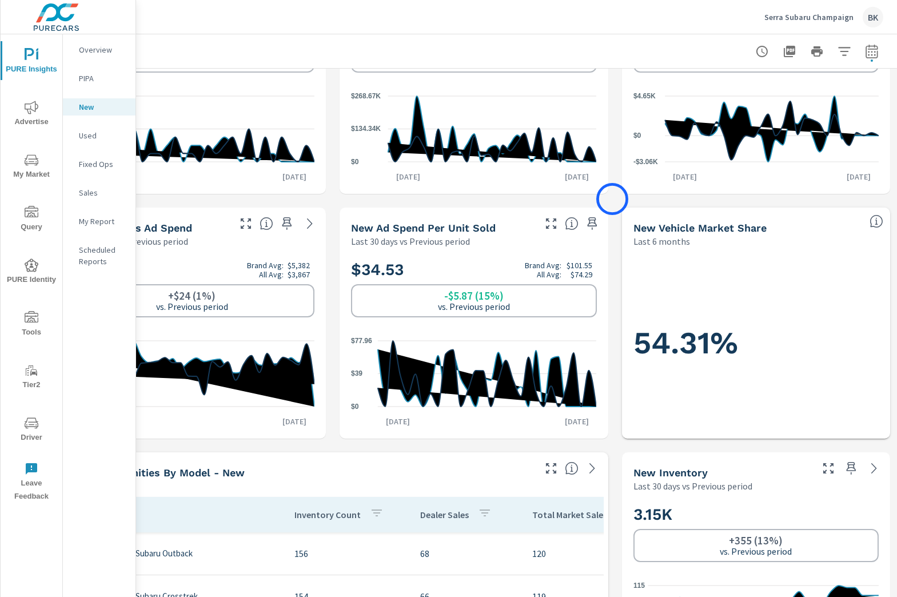
scroll to position [82, 85]
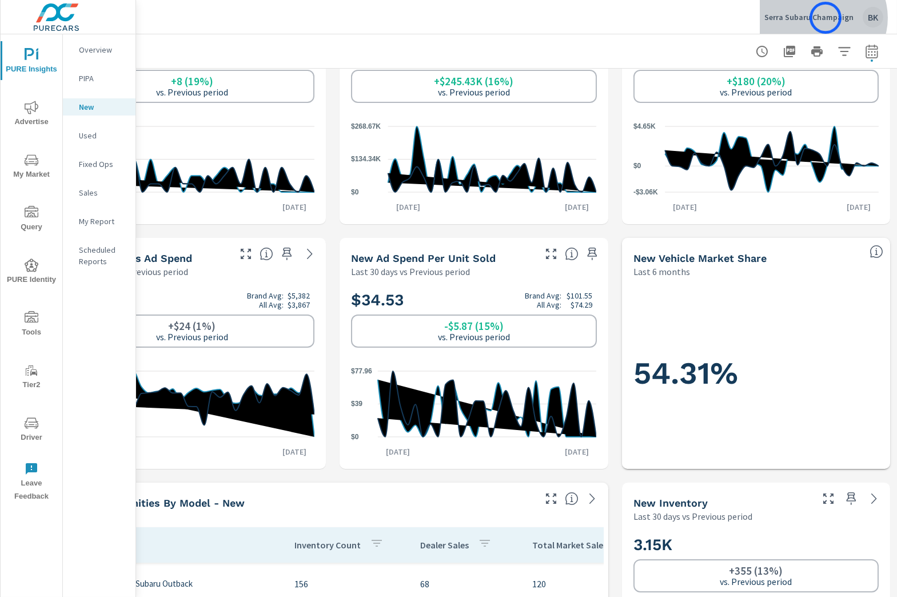
click at [826, 18] on p "Serra Subaru Champaign" at bounding box center [809, 17] width 89 height 10
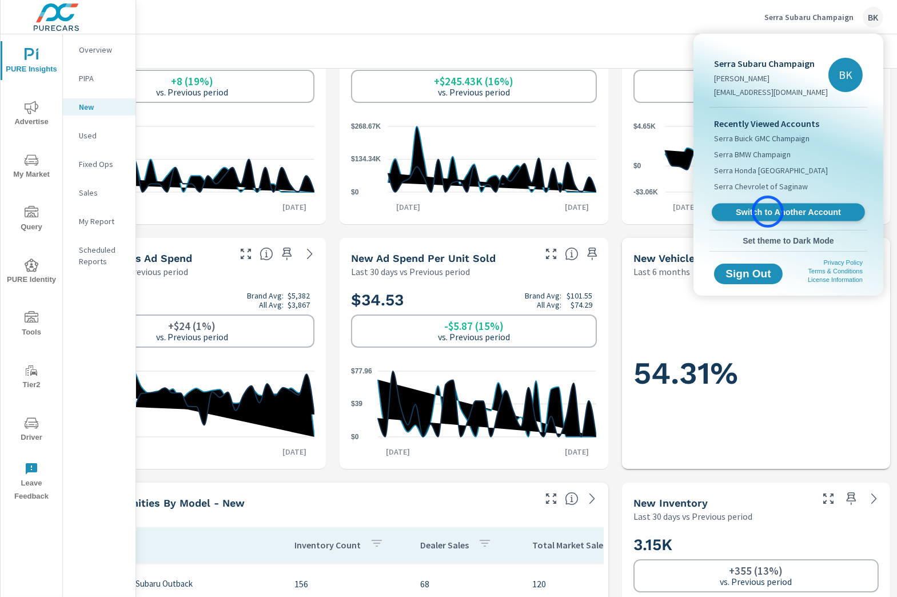
click at [768, 212] on span "Switch to Another Account" at bounding box center [788, 212] width 140 height 11
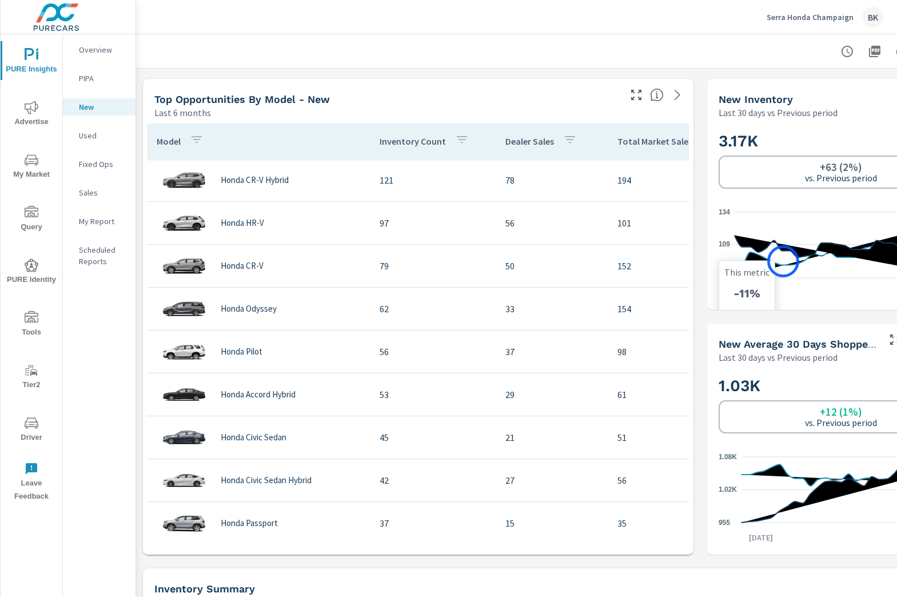
scroll to position [486, 85]
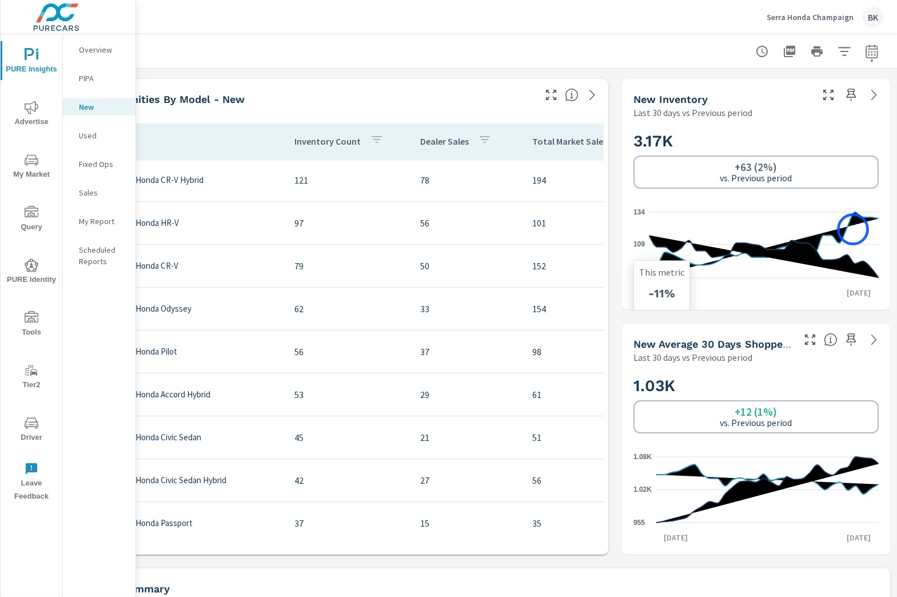
click at [853, 229] on icon "83 109 134" at bounding box center [756, 245] width 245 height 84
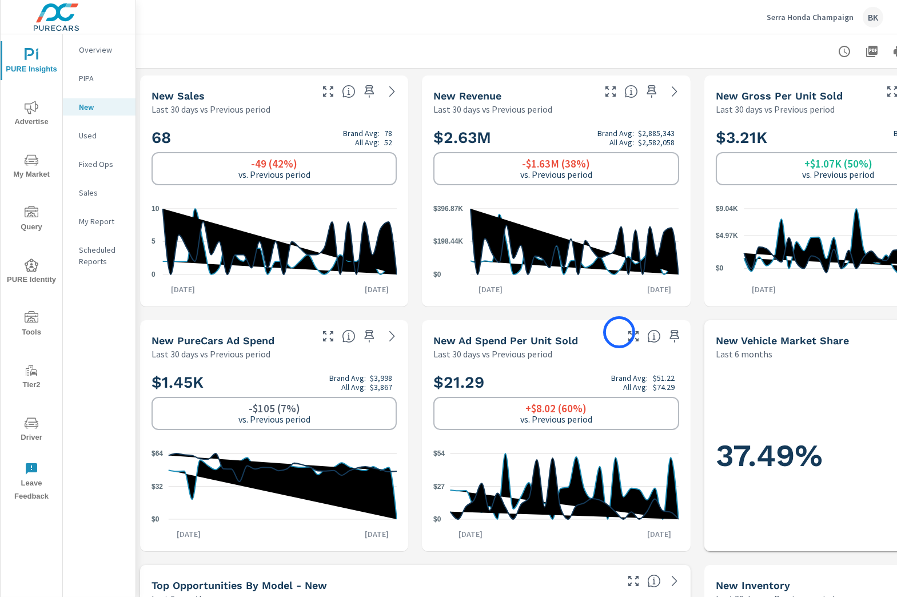
scroll to position [0, 0]
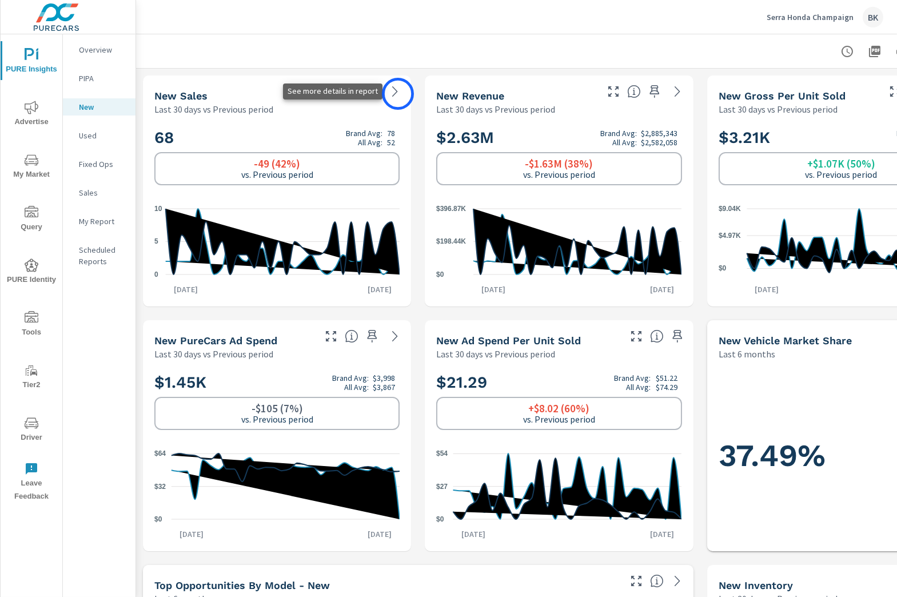
click at [398, 94] on icon at bounding box center [395, 92] width 14 height 14
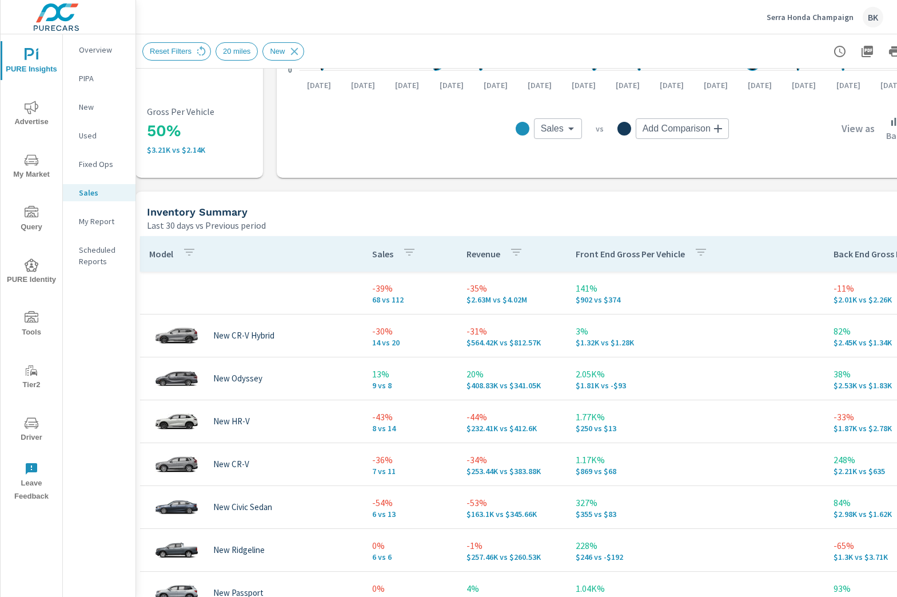
scroll to position [57, 0]
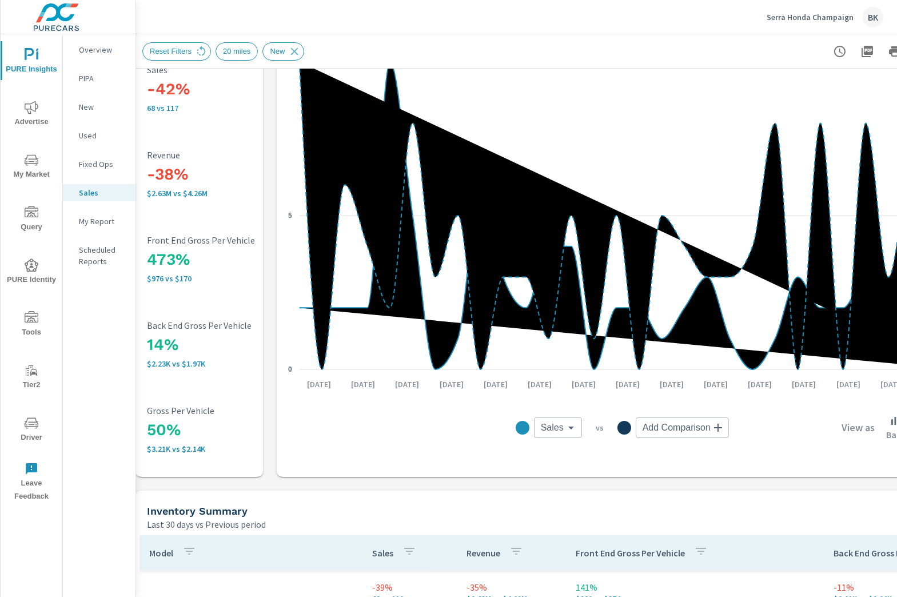
scroll to position [0, 7]
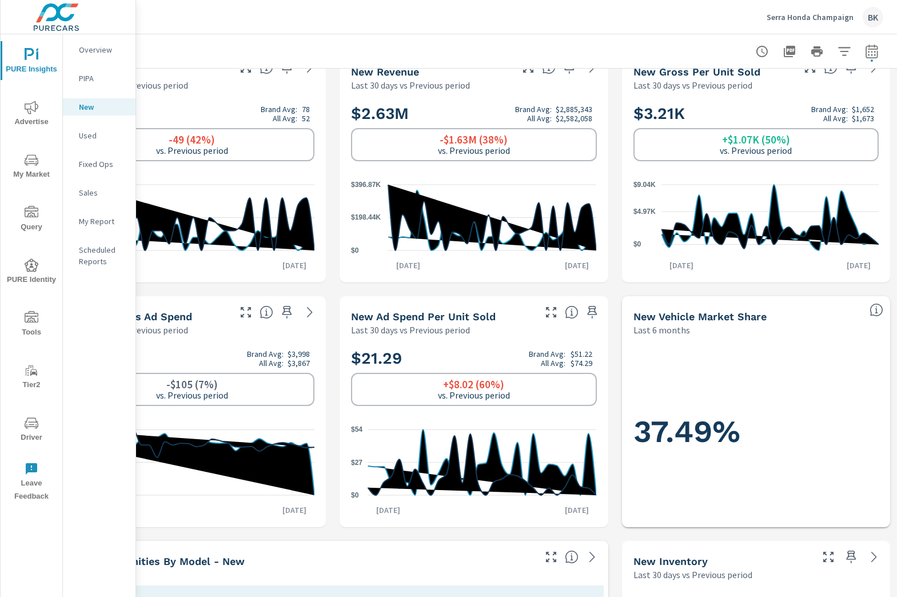
scroll to position [0, 85]
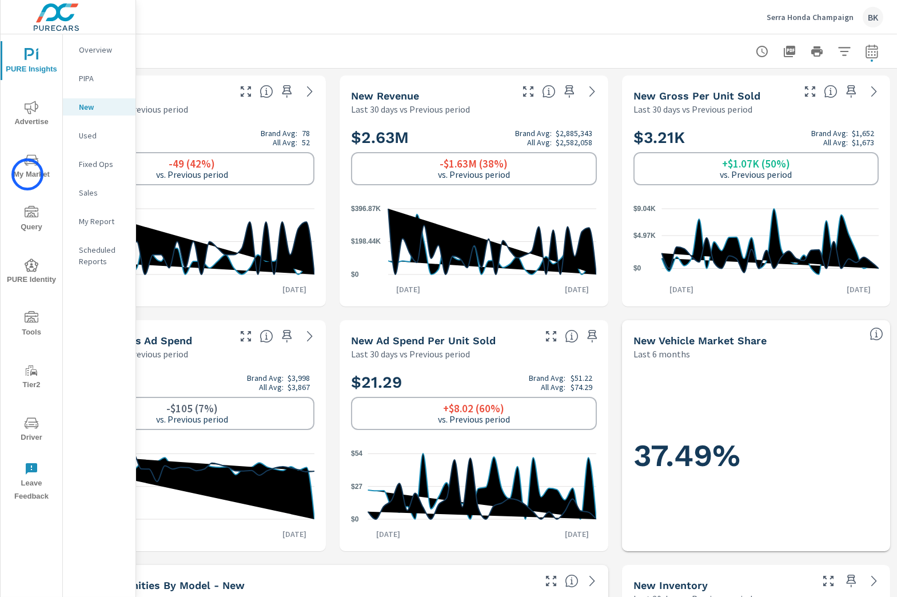
click at [27, 175] on span "My Market" at bounding box center [31, 167] width 55 height 28
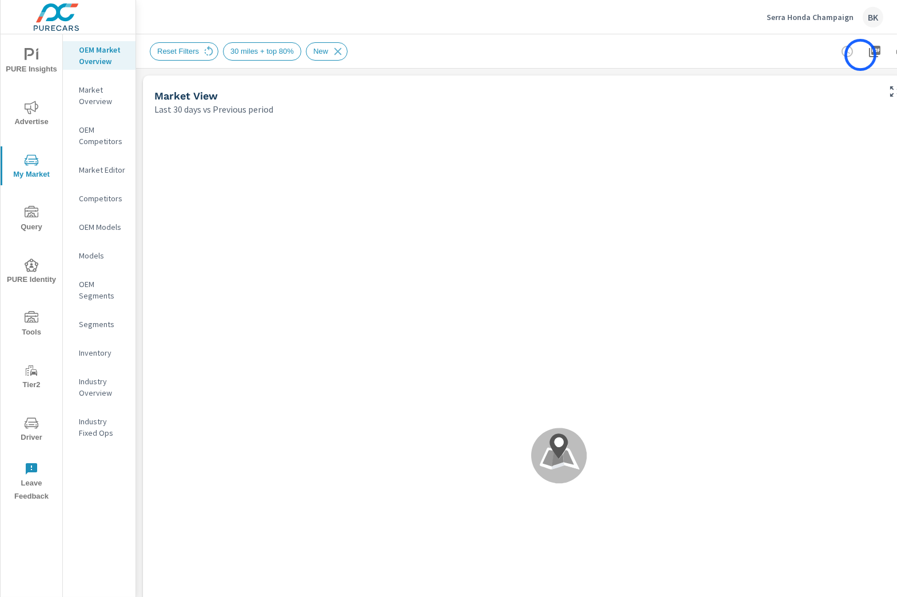
scroll to position [0, 85]
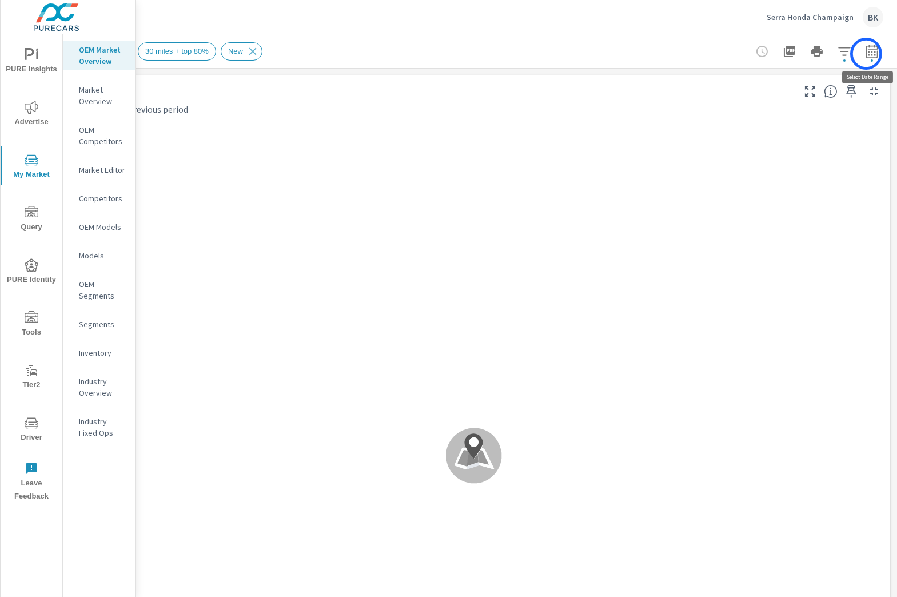
click at [871, 53] on icon "button" at bounding box center [872, 52] width 14 height 14
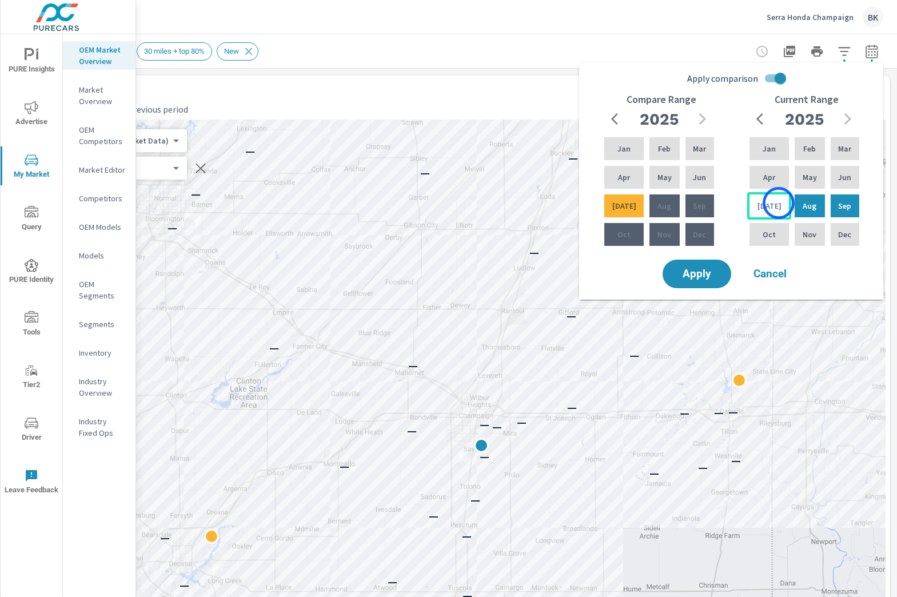
click at [779, 203] on div "Jul" at bounding box center [769, 205] width 44 height 27
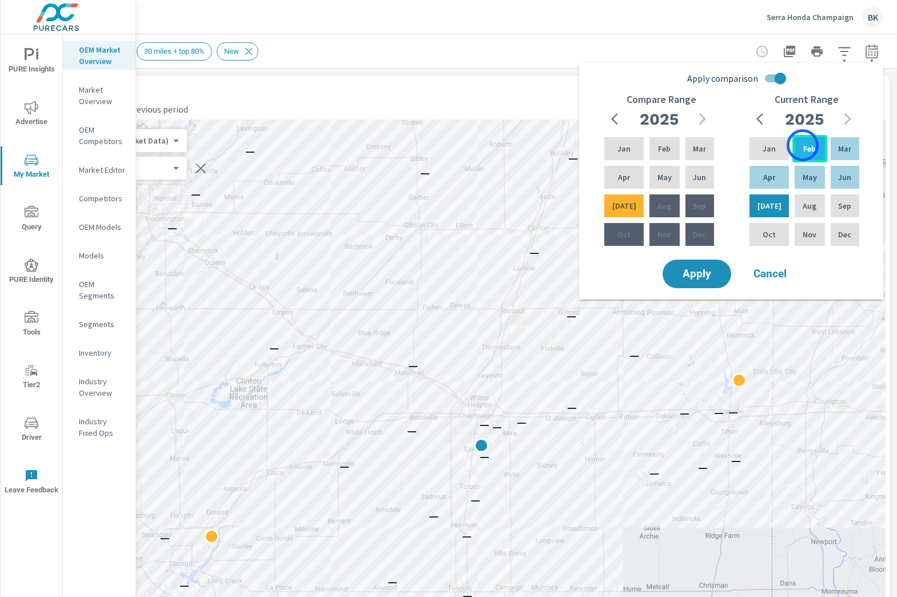
click at [803, 145] on p "Feb" at bounding box center [809, 148] width 13 height 11
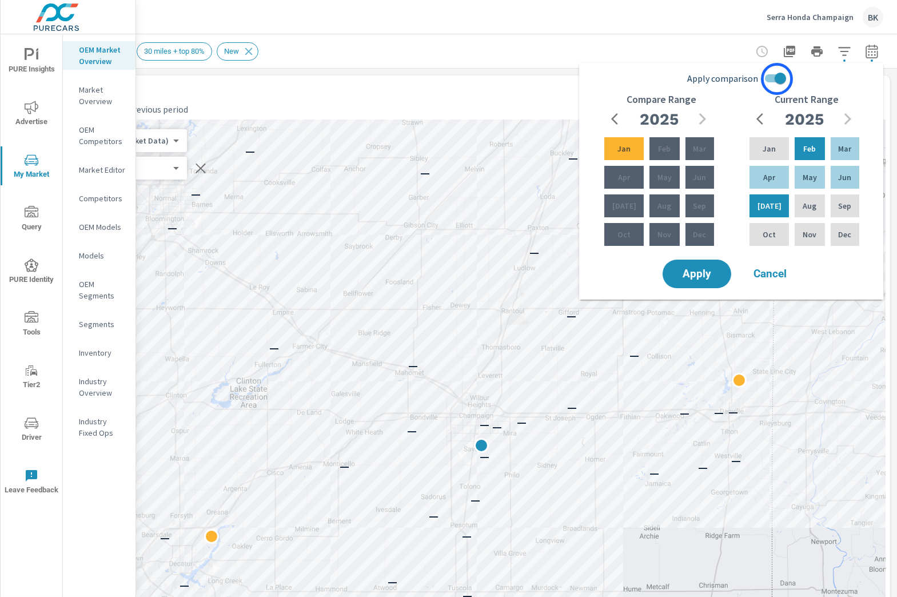
click at [777, 79] on input "Apply comparison" at bounding box center [780, 78] width 65 height 22
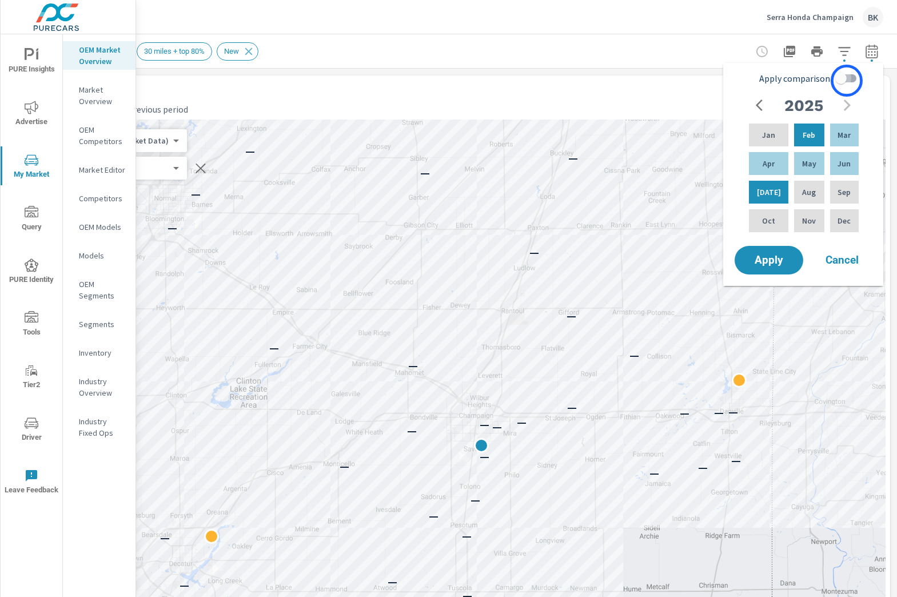
click at [847, 81] on input "Apply comparison" at bounding box center [841, 78] width 65 height 22
checkbox input "true"
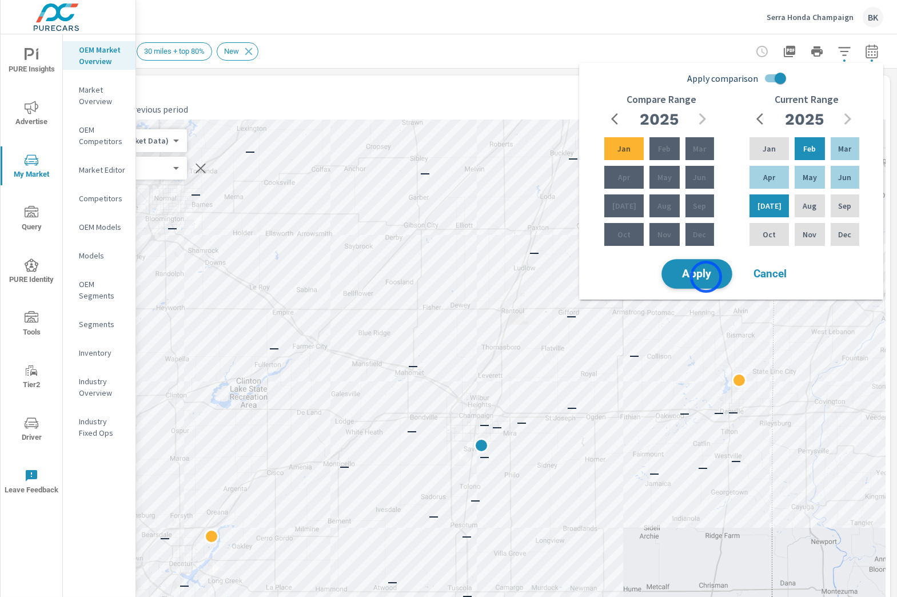
click at [706, 277] on span "Apply" at bounding box center [697, 274] width 47 height 11
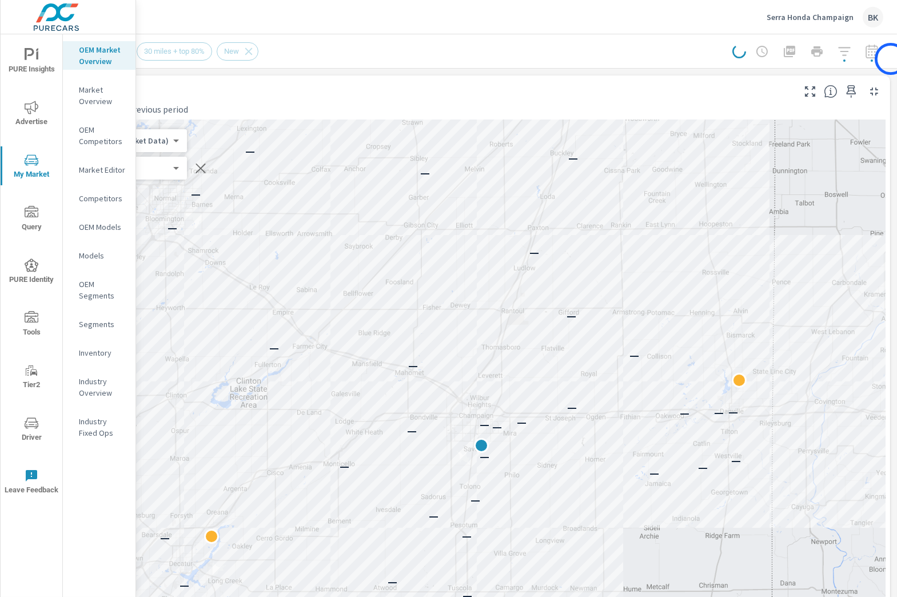
scroll to position [64, 85]
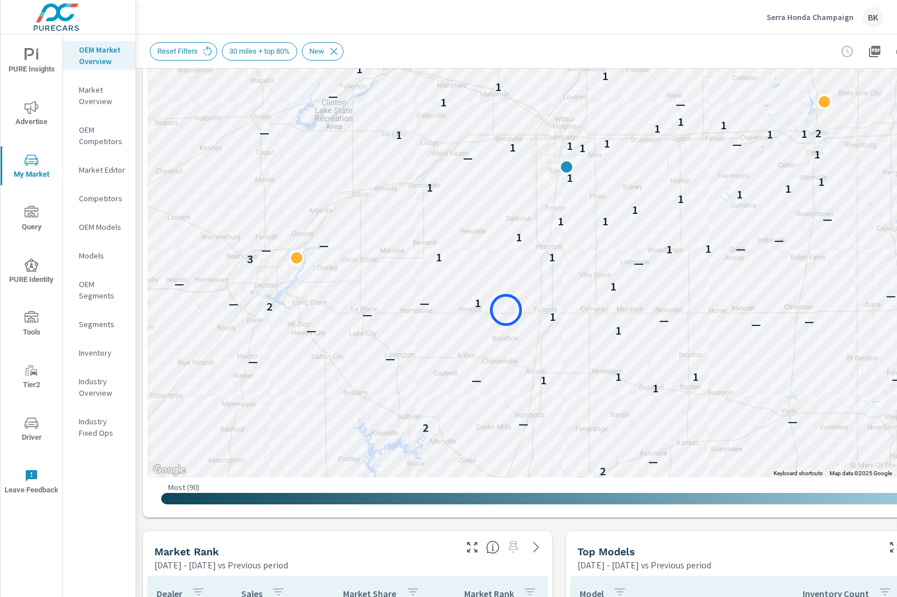
scroll to position [206, 0]
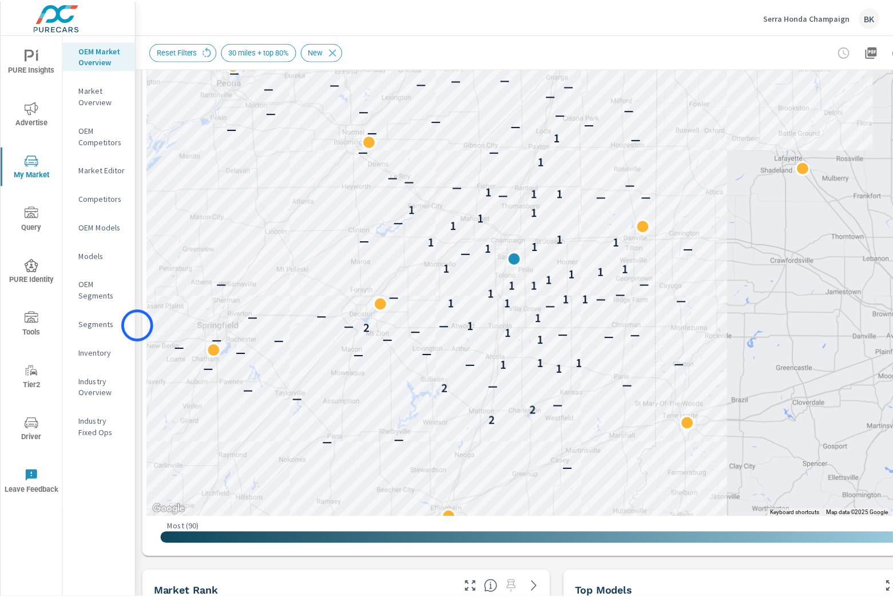
scroll to position [226, 0]
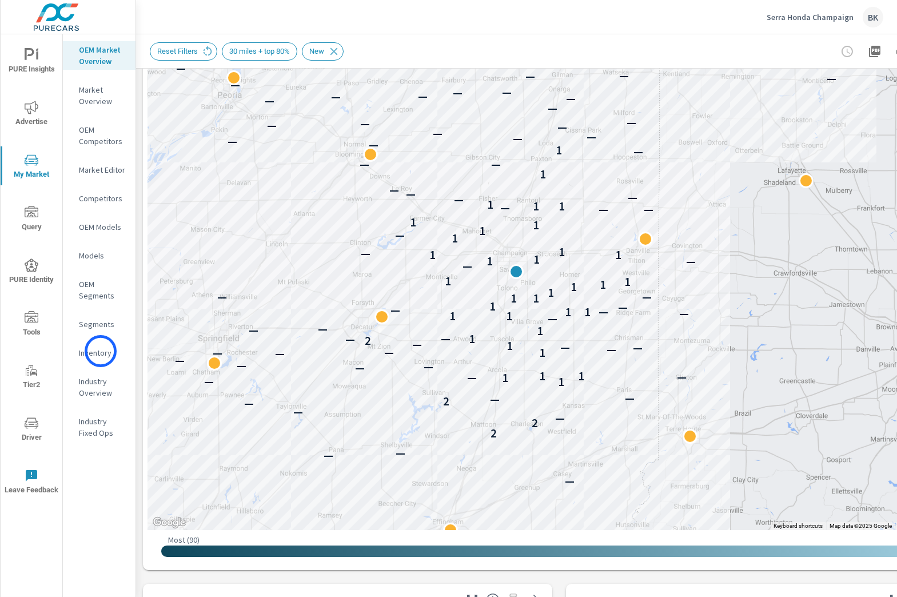
click at [101, 351] on p "Inventory" at bounding box center [102, 352] width 47 height 11
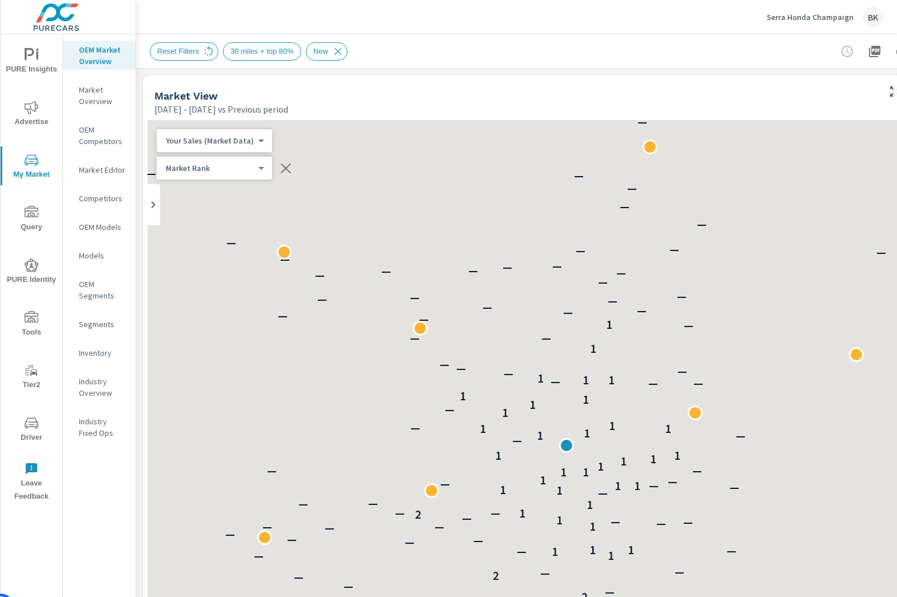
scroll to position [172, 0]
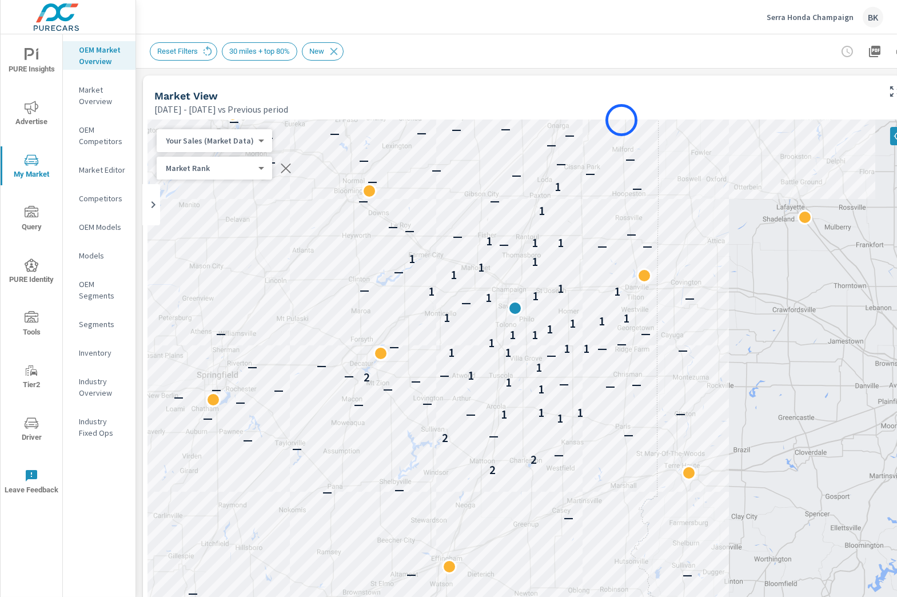
drag, startPoint x: 623, startPoint y: 311, endPoint x: 622, endPoint y: 120, distance: 191.0
click at [622, 120] on div "— — — — — — — — — — — — — — — — — — 2 2 — — — 2 — — — 1 1 — — 1 1 — — — — — — —…" at bounding box center [559, 438] width 823 height 636
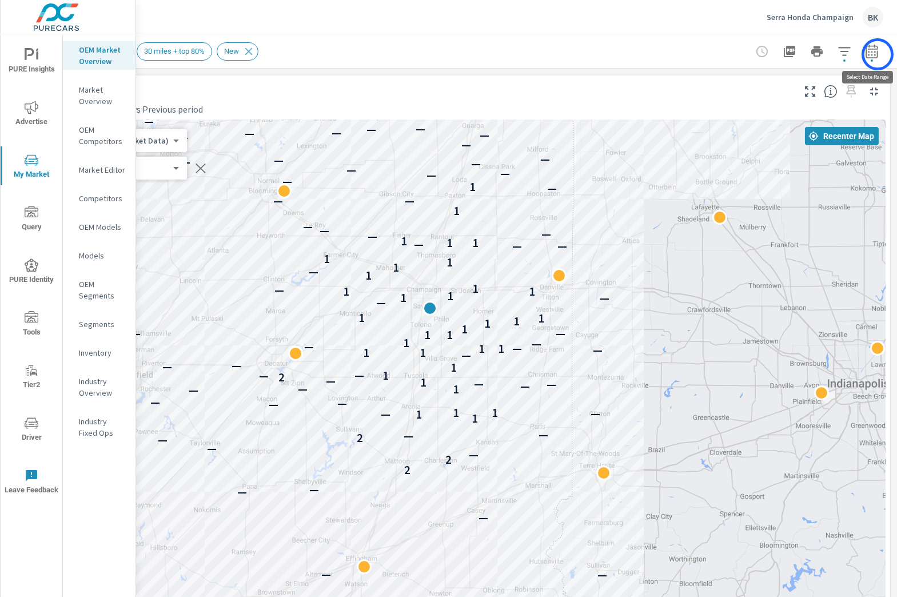
click at [878, 54] on icon "button" at bounding box center [872, 52] width 14 height 14
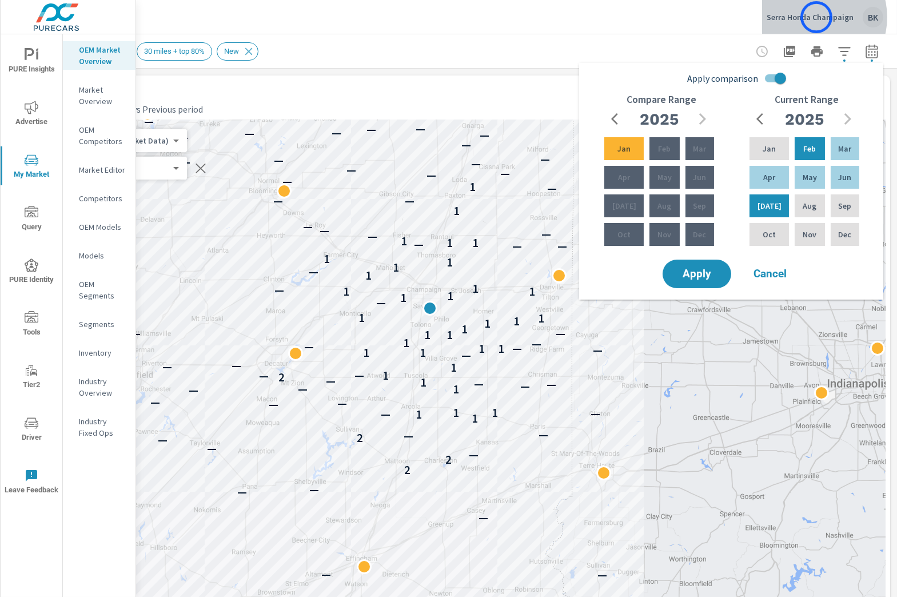
click at [817, 17] on p "Serra Honda Champaign" at bounding box center [810, 17] width 87 height 10
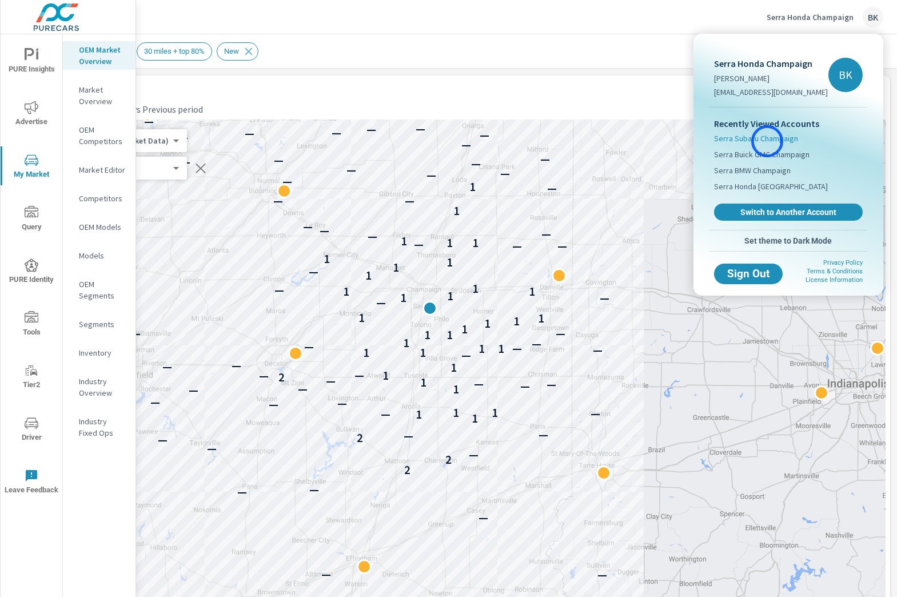
click at [767, 141] on span "Serra Subaru Champaign" at bounding box center [756, 138] width 84 height 11
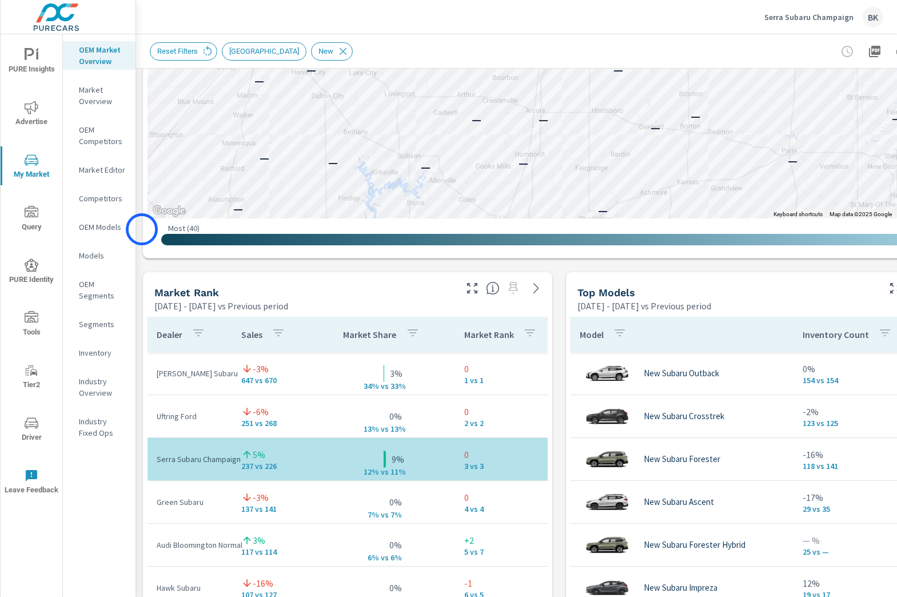
scroll to position [396, 0]
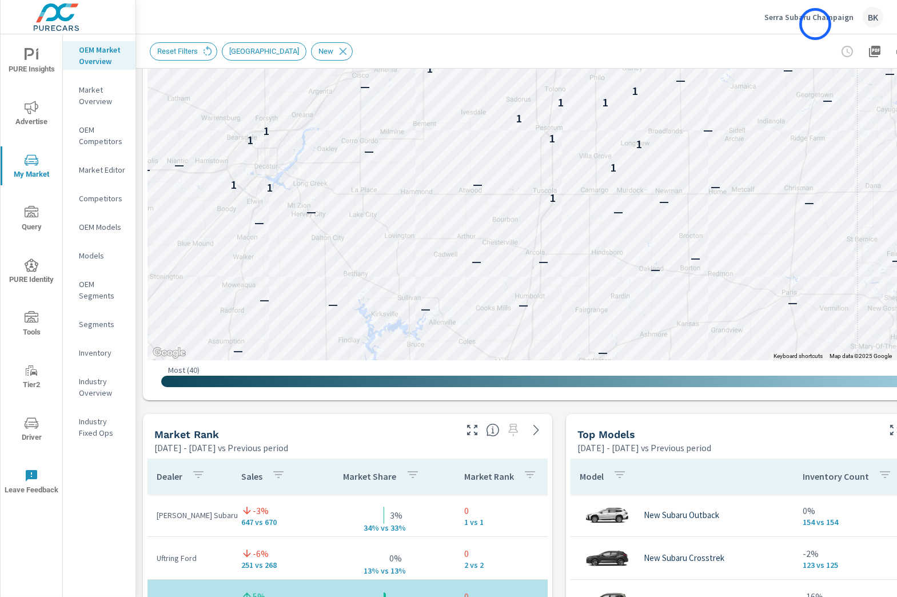
click at [815, 24] on div "Serra Subaru Champaign BK" at bounding box center [824, 17] width 119 height 21
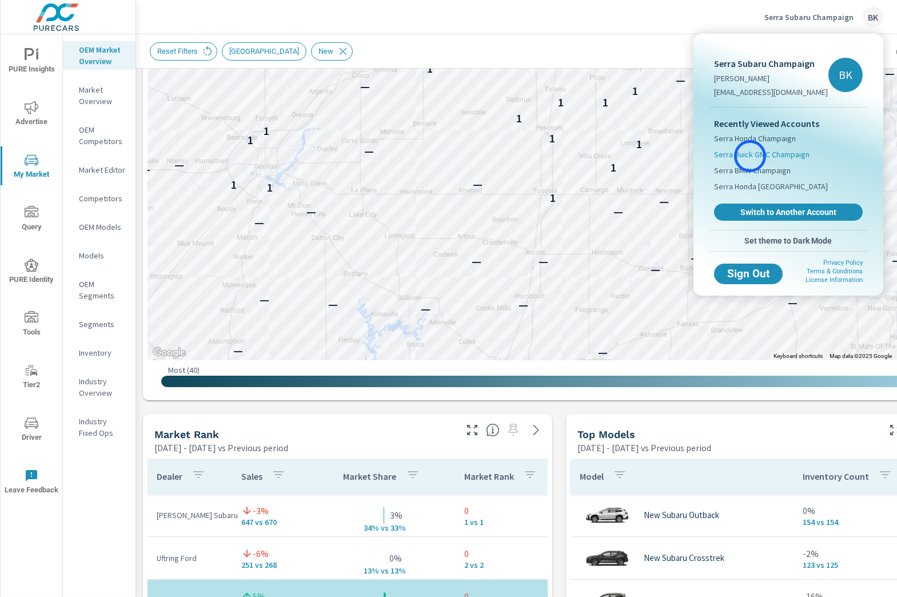
click at [750, 156] on span "Serra Buick GMC Champaign" at bounding box center [761, 154] width 95 height 11
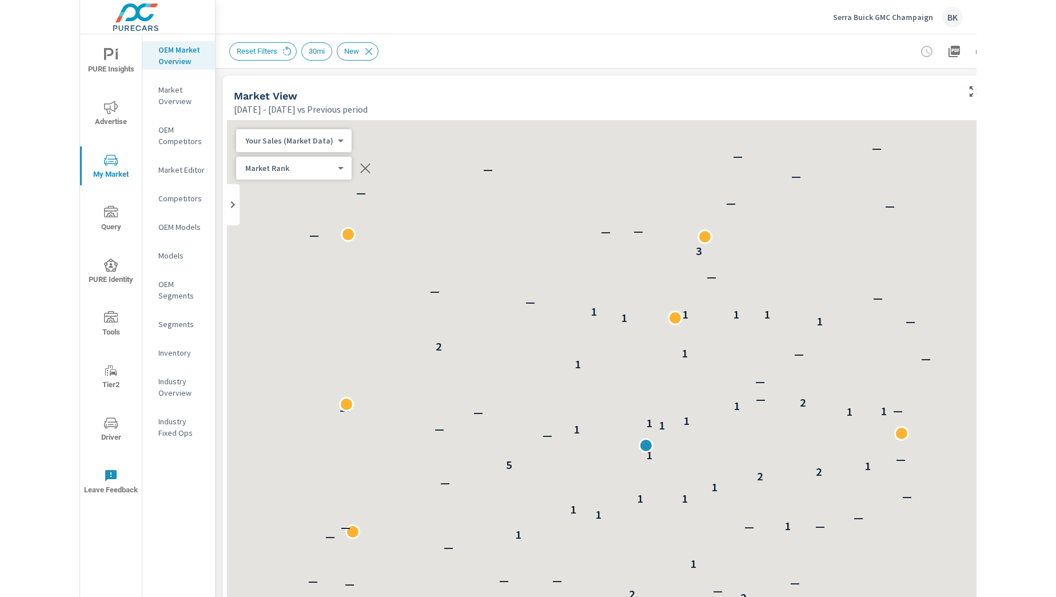
scroll to position [558, 0]
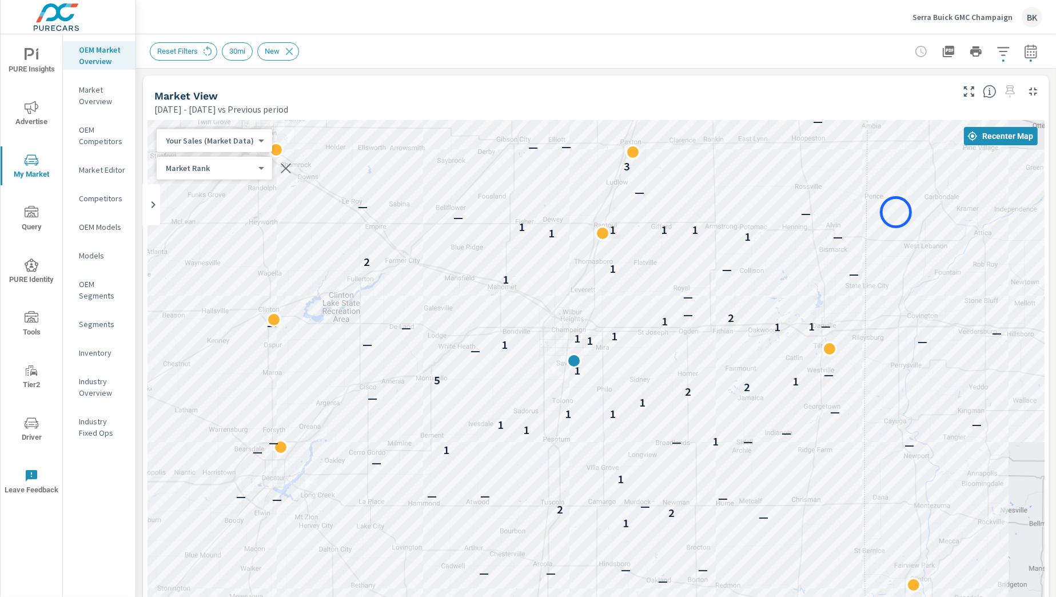
drag, startPoint x: 928, startPoint y: 298, endPoint x: 896, endPoint y: 212, distance: 91.4
click at [896, 212] on div "— — — — — — — — — — — — — — — — — — — 1 — 2 2 — — — — — — 1 — — 1 — — — 1 — — 1…" at bounding box center [596, 438] width 897 height 636
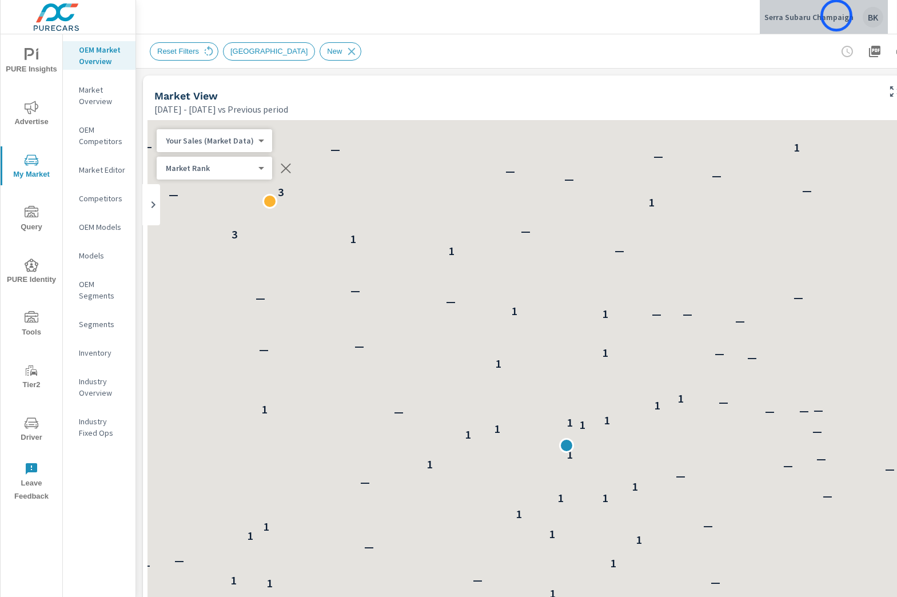
click at [837, 15] on p "Serra Subaru Champaign" at bounding box center [809, 17] width 89 height 10
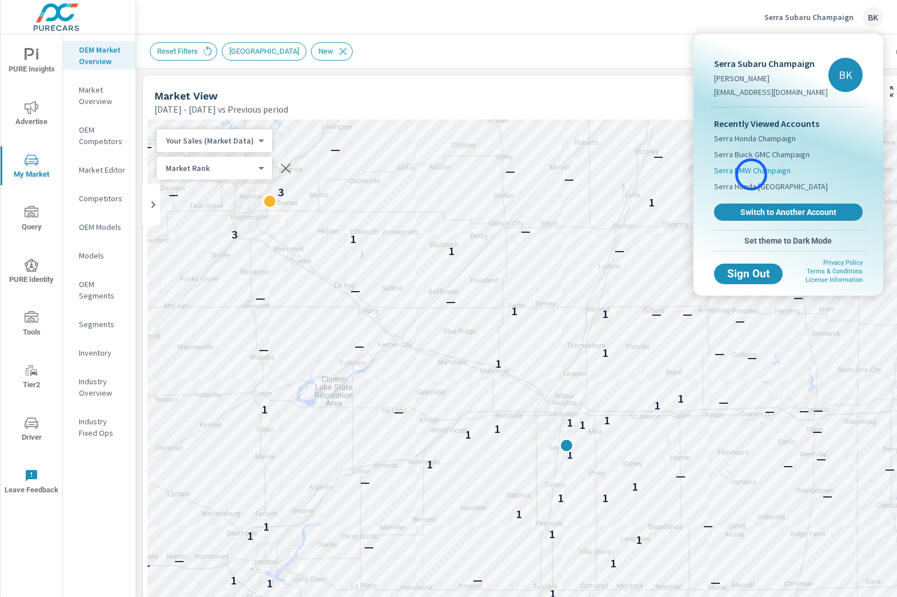
click at [751, 174] on span "Serra BMW Champaign" at bounding box center [752, 170] width 77 height 11
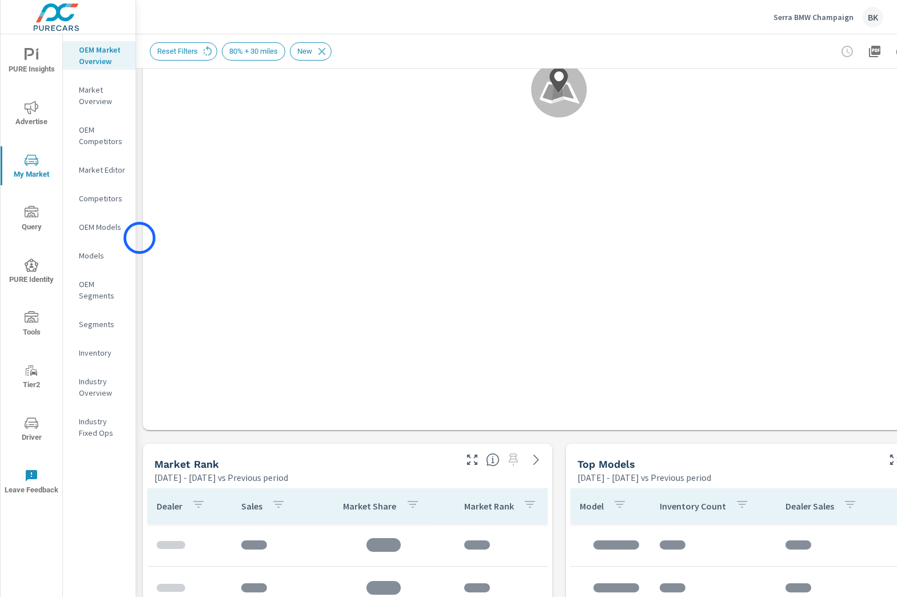
scroll to position [550, 0]
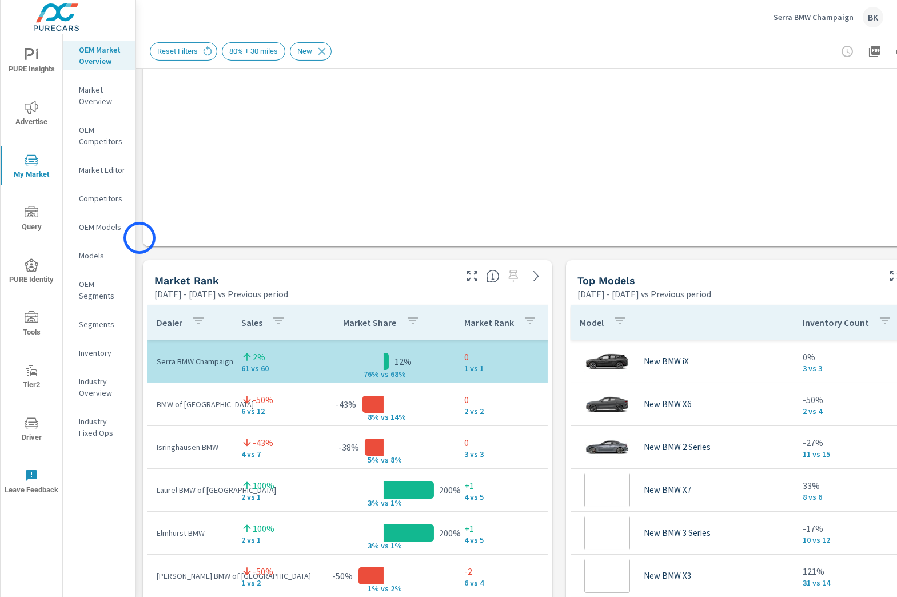
scroll to position [86, 0]
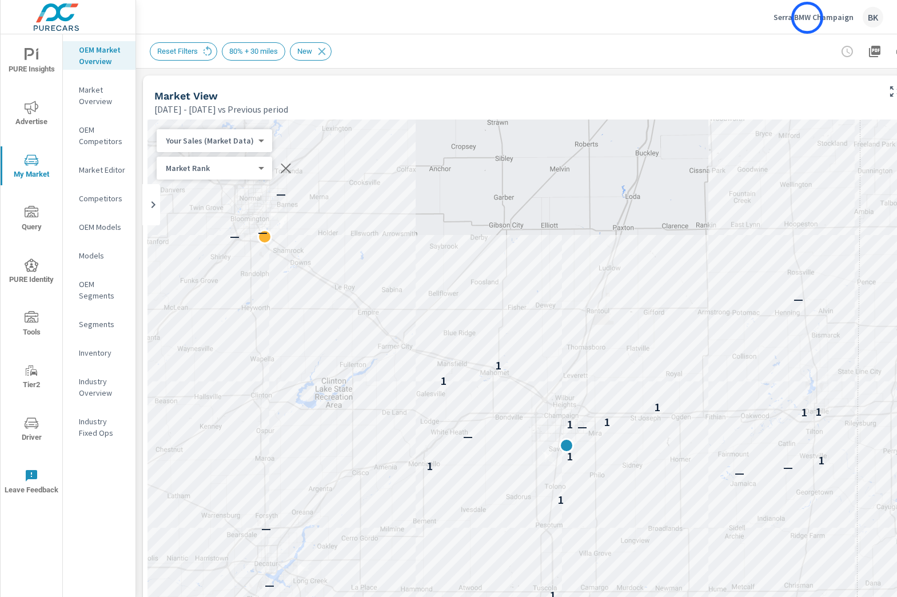
click at [807, 17] on p "Serra BMW Champaign" at bounding box center [814, 17] width 80 height 10
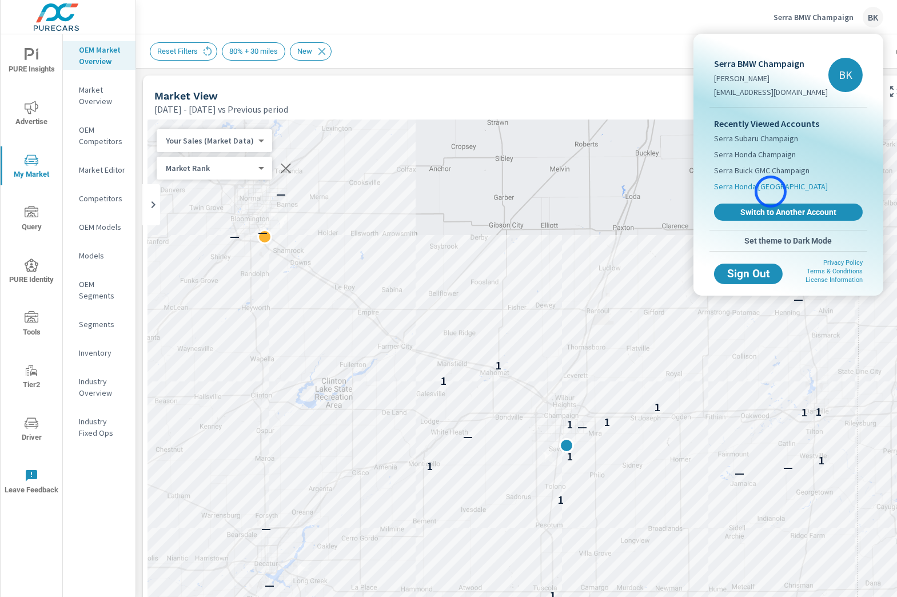
click at [771, 192] on span "Serra Honda Brighton" at bounding box center [771, 186] width 114 height 11
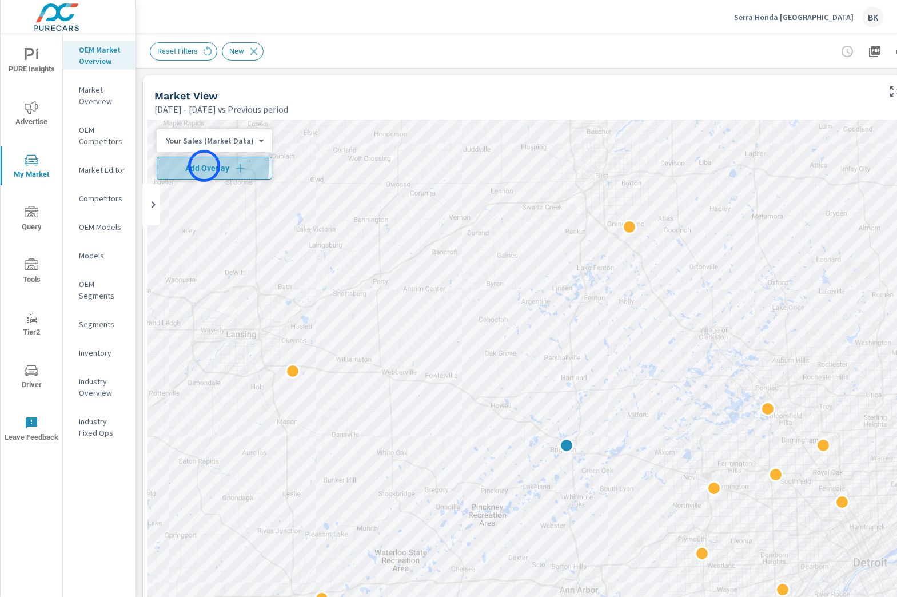
click at [204, 166] on span "Add Overlay" at bounding box center [214, 167] width 105 height 11
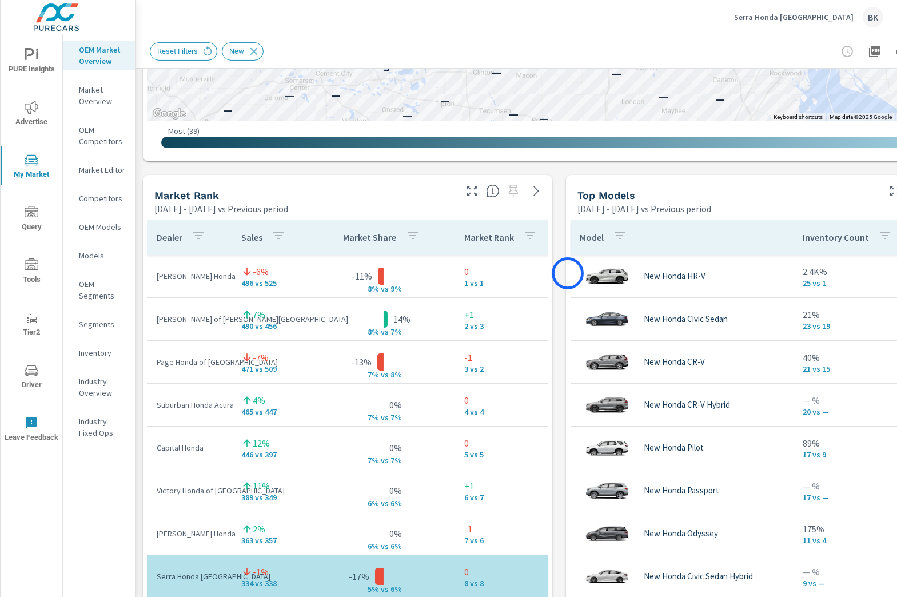
scroll to position [636, 0]
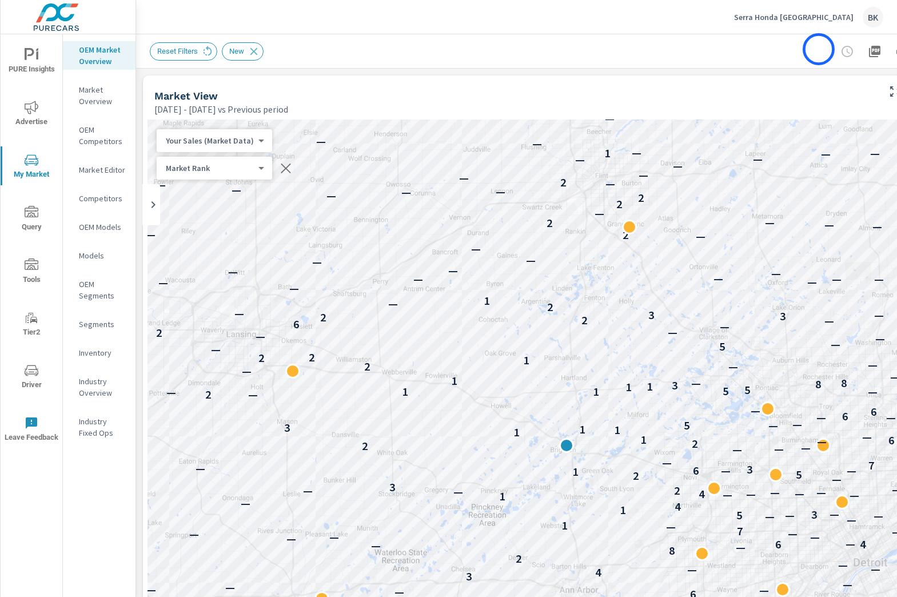
scroll to position [0, 85]
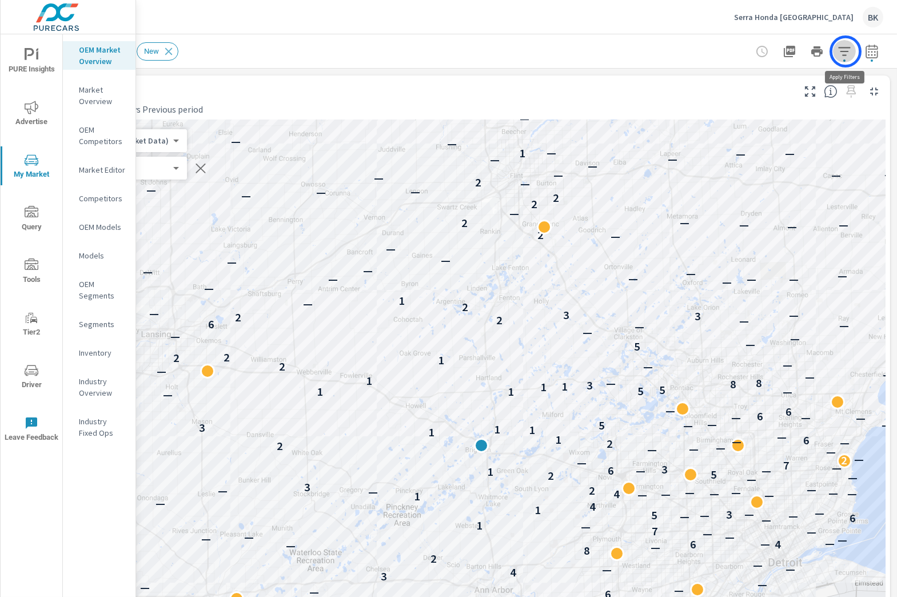
click at [846, 51] on icon "button" at bounding box center [845, 52] width 14 height 14
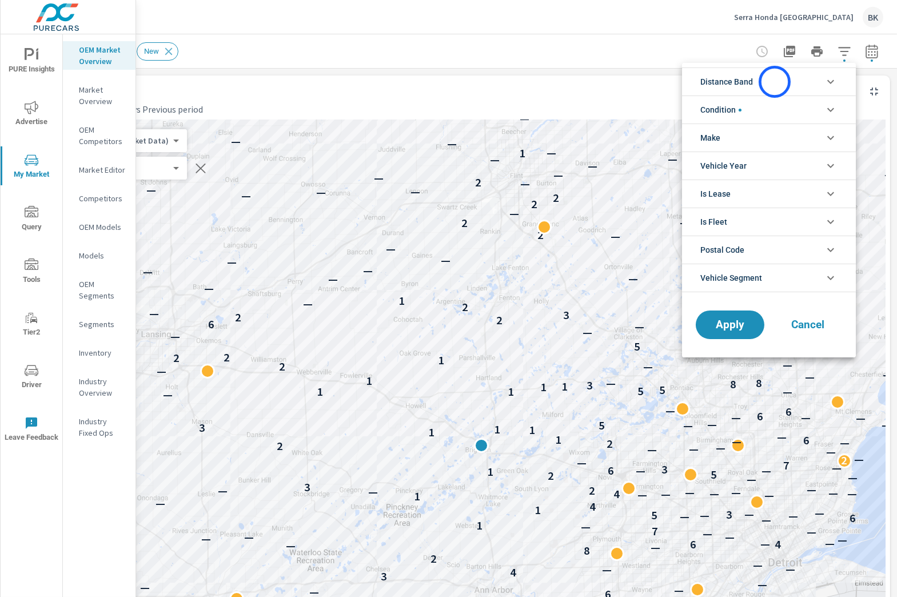
click at [775, 82] on li "Distance Band" at bounding box center [769, 81] width 174 height 28
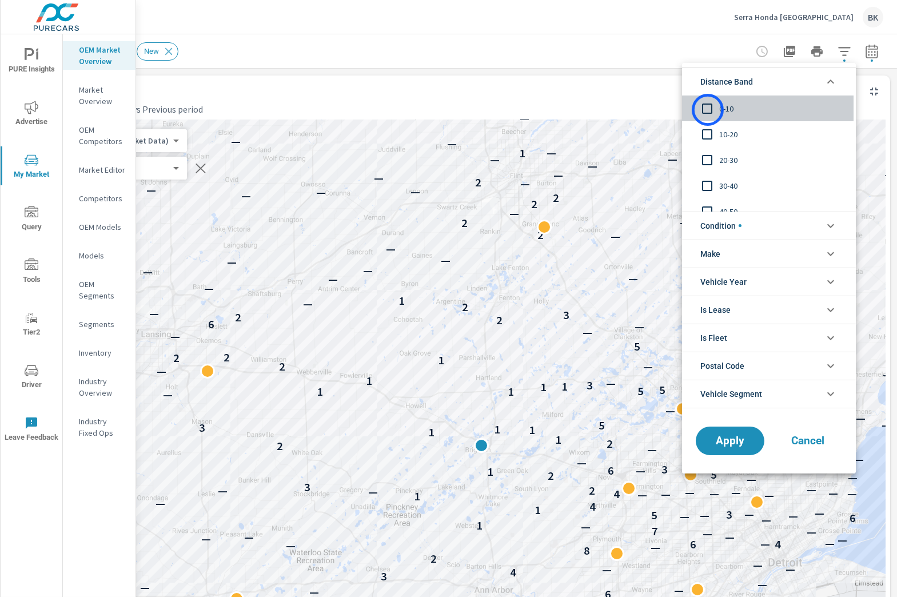
click at [708, 110] on input "filter options" at bounding box center [707, 109] width 24 height 24
click at [706, 133] on input "filter options" at bounding box center [707, 134] width 24 height 24
click at [705, 160] on input "filter options" at bounding box center [707, 160] width 24 height 24
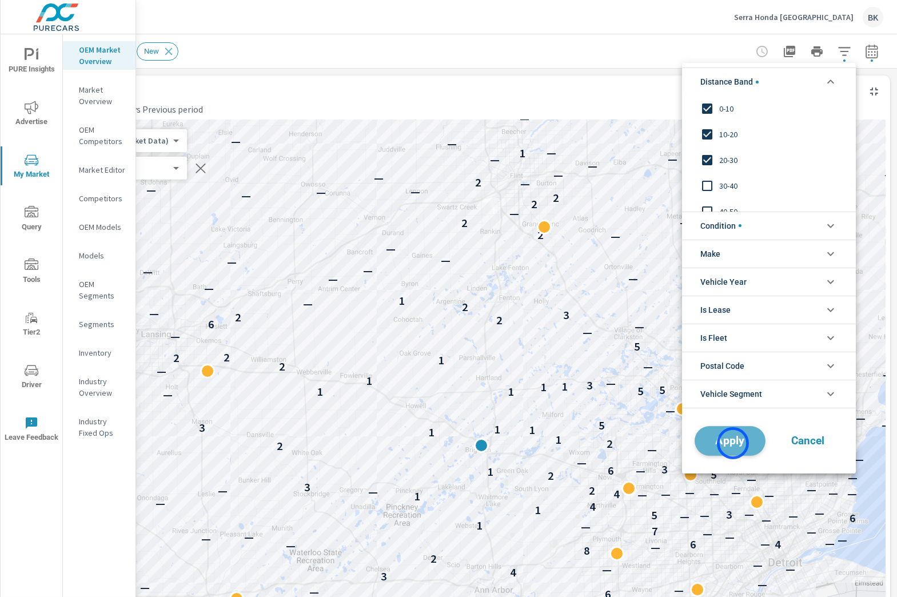
click at [733, 443] on span "Apply" at bounding box center [730, 440] width 47 height 11
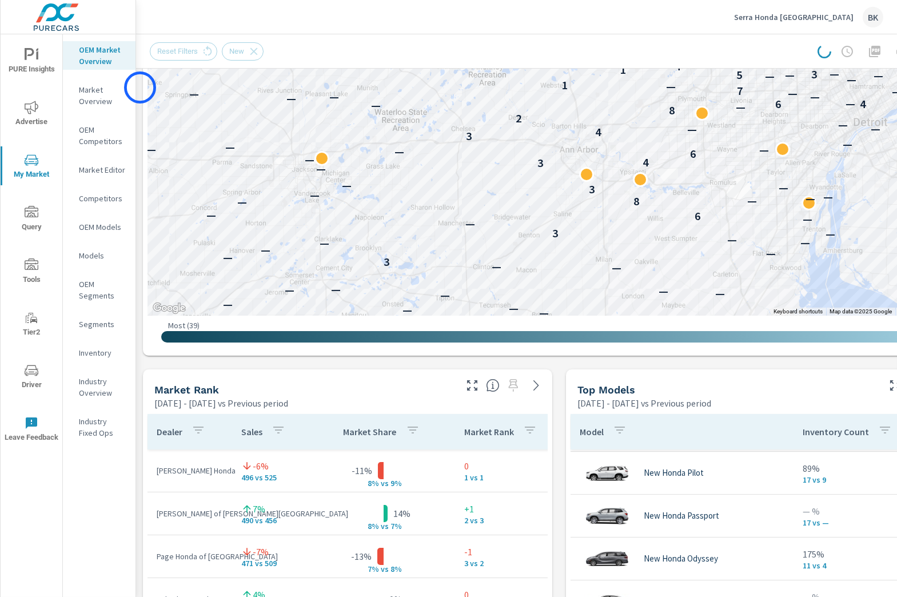
scroll to position [639, 0]
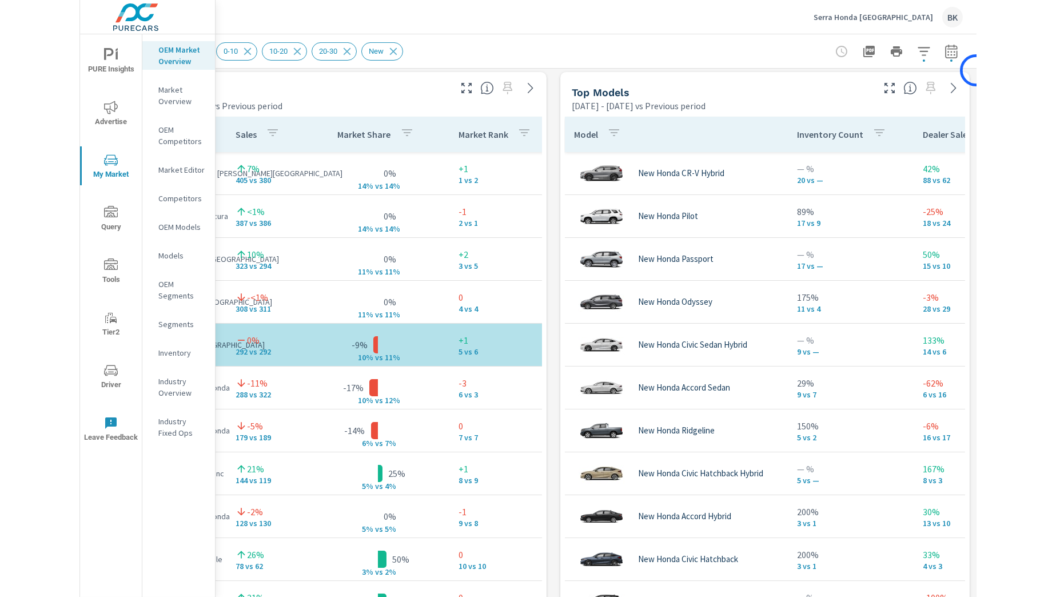
scroll to position [738, 0]
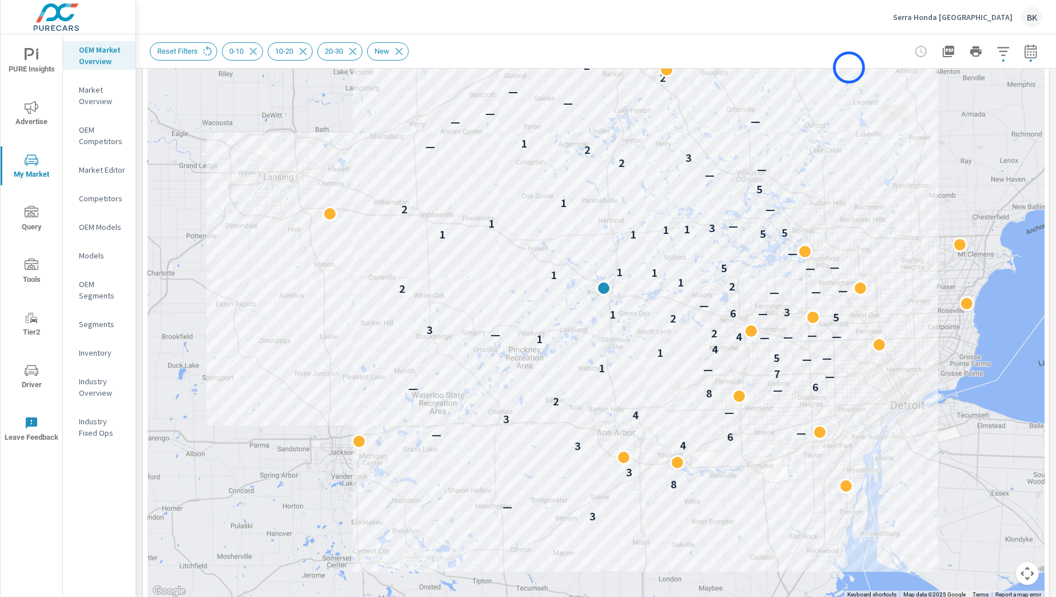
scroll to position [168, 0]
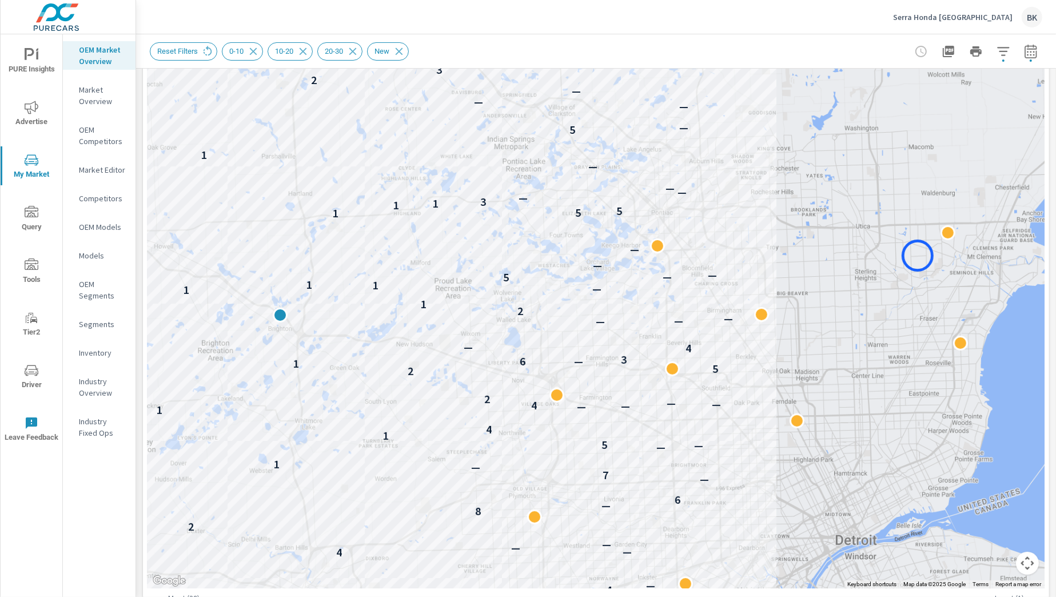
drag, startPoint x: 941, startPoint y: 241, endPoint x: 918, endPoint y: 256, distance: 27.0
click at [897, 256] on div "3 — 8 3 — 3 4 6 4 — — 3 4 — — — 2 8 — — 6 — 7 — 1 — — 5 1 4 1 — — 4 — — — 2 3 2…" at bounding box center [596, 271] width 897 height 636
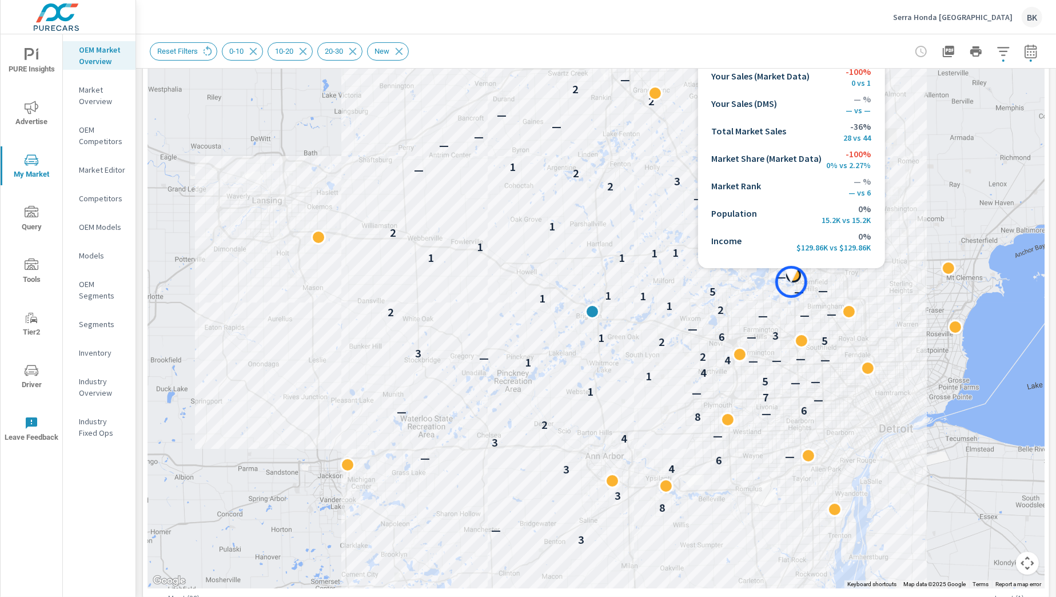
drag, startPoint x: 796, startPoint y: 268, endPoint x: 791, endPoint y: 282, distance: 14.5
click at [791, 282] on div at bounding box center [793, 275] width 15 height 15
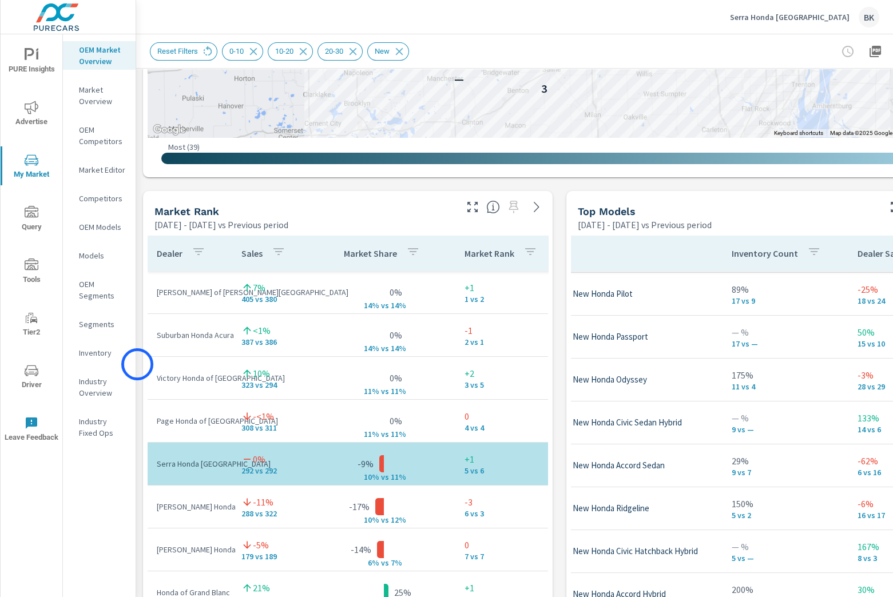
scroll to position [656, 0]
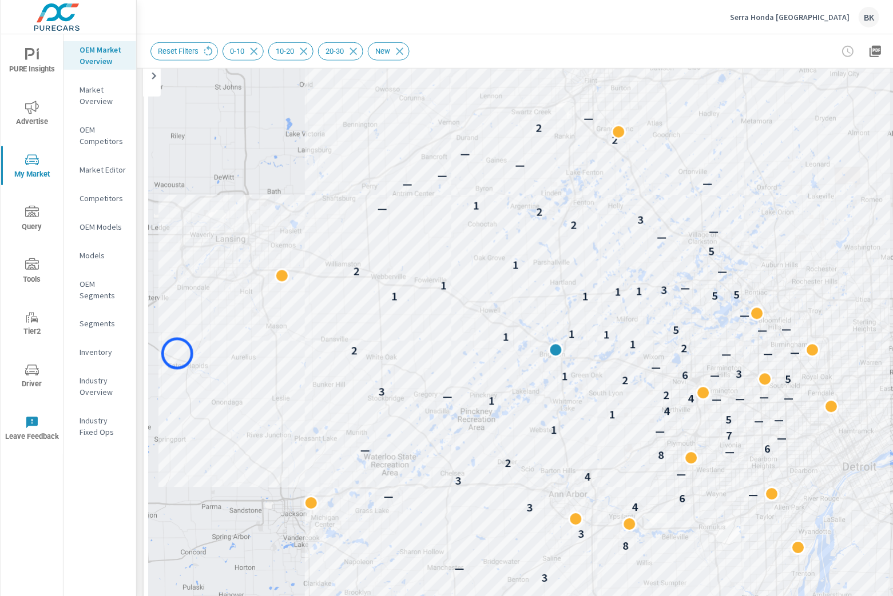
scroll to position [102, 0]
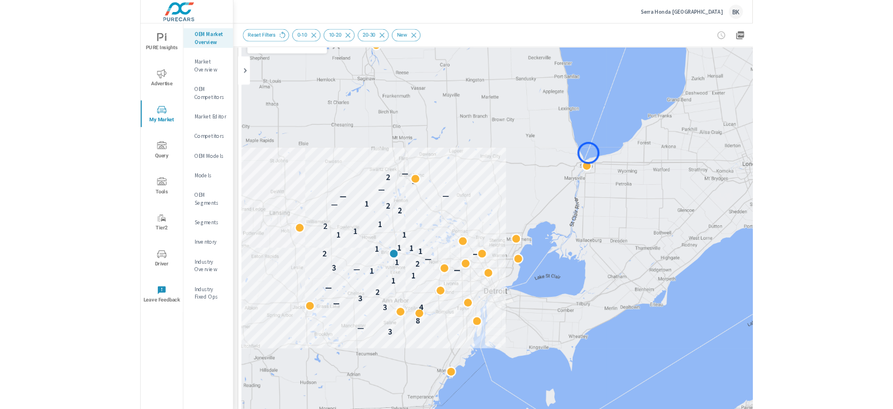
scroll to position [170, 71]
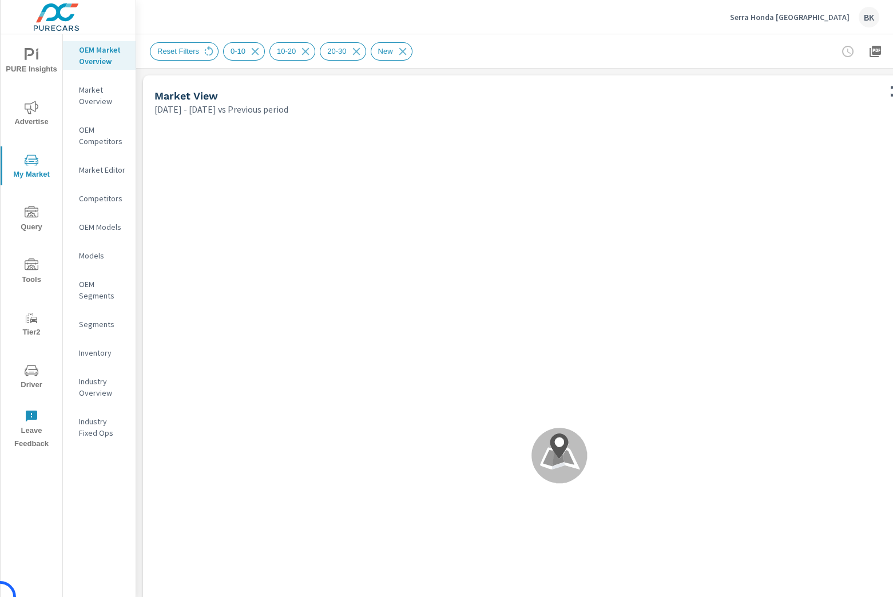
scroll to position [129, 0]
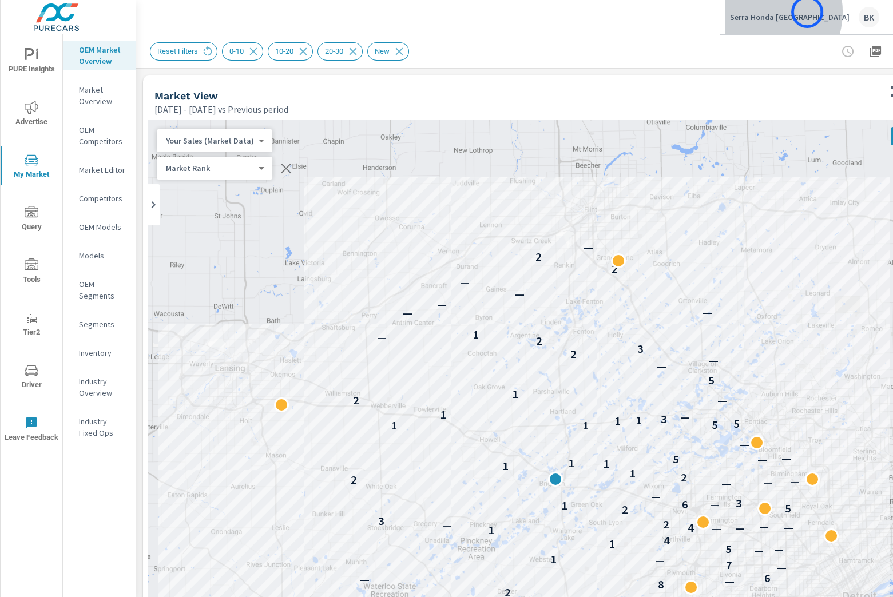
click at [807, 12] on p "Serra Honda [GEOGRAPHIC_DATA]" at bounding box center [790, 17] width 120 height 10
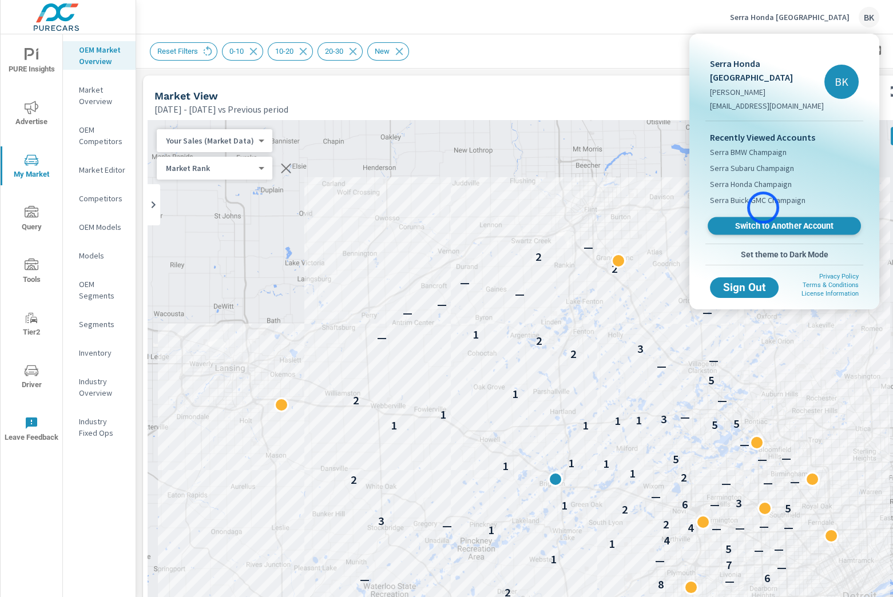
click at [763, 221] on span "Switch to Another Account" at bounding box center [784, 226] width 140 height 11
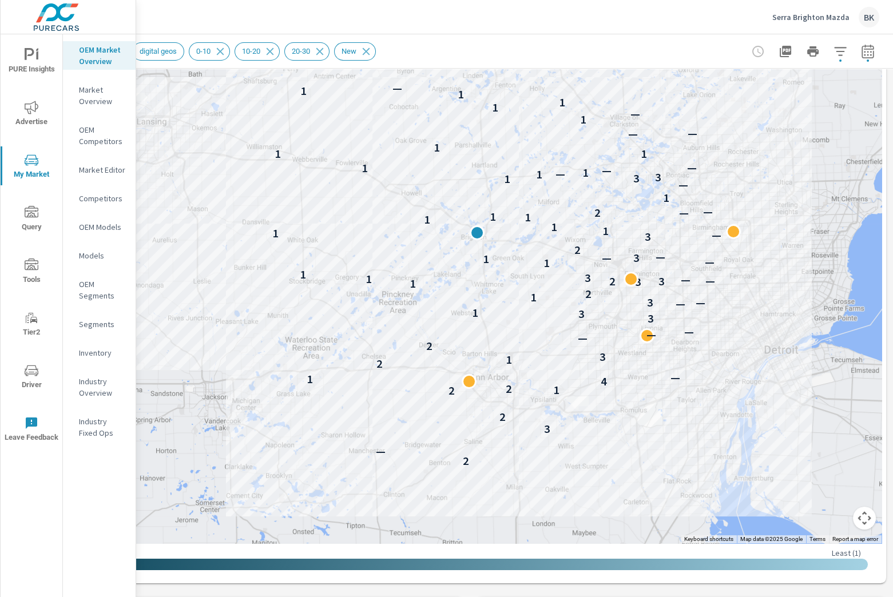
scroll to position [177, 90]
